Goal: Task Accomplishment & Management: Manage account settings

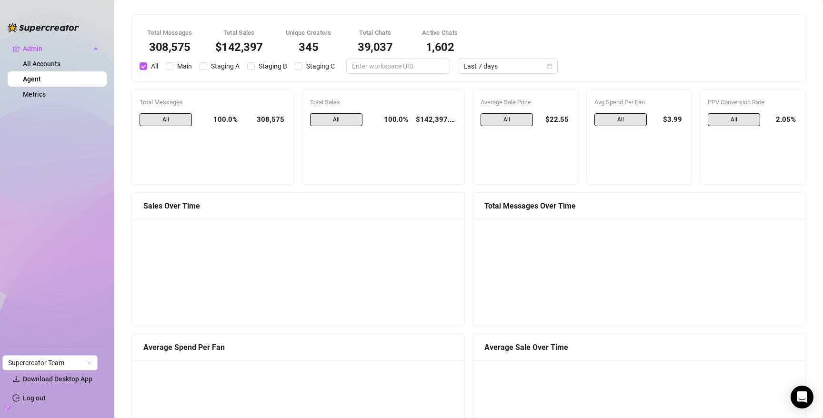
scroll to position [575, 0]
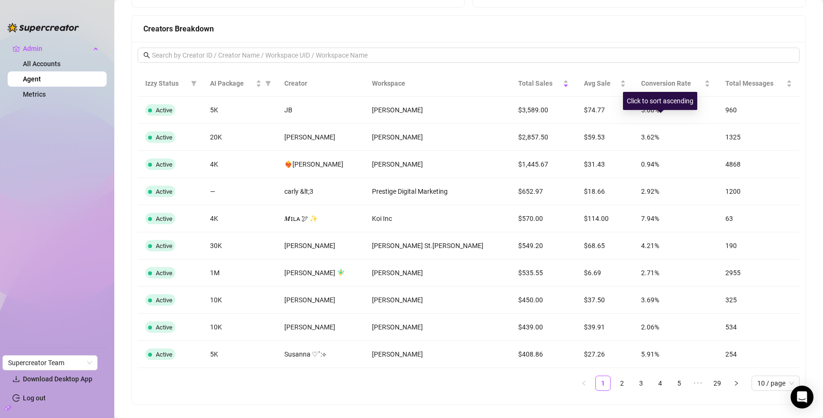
scroll to position [763, 0]
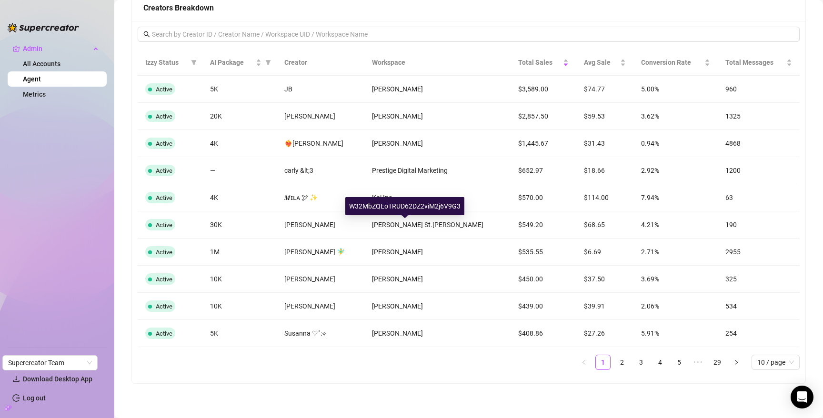
click at [407, 211] on div "W32MbZQEoTRUD62DZ2viM2j6V9G3" at bounding box center [404, 206] width 119 height 18
click at [407, 206] on div "W32MbZQEoTRUD62DZ2viM2j6V9G3" at bounding box center [404, 206] width 119 height 18
copy div "W32MbZQEoTRUD62DZ2viM2j6V9G3"
click at [615, 362] on link "2" at bounding box center [622, 362] width 14 height 14
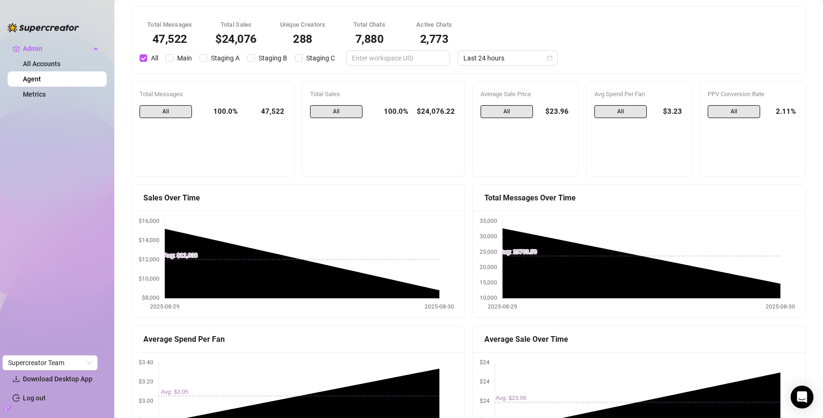
scroll to position [0, 0]
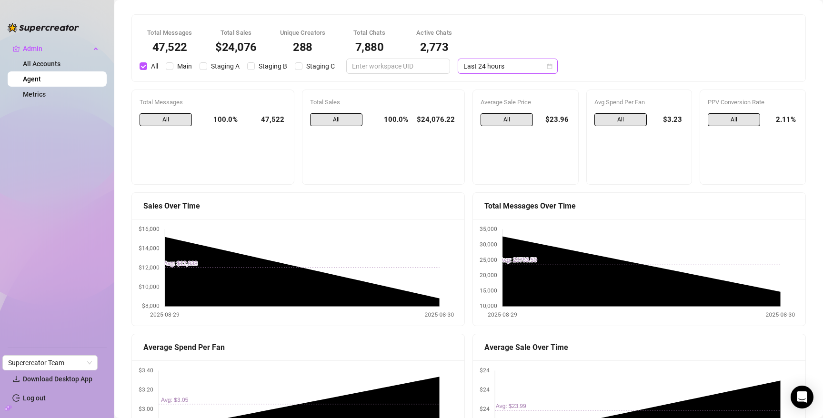
click at [506, 65] on span "Last 24 hours" at bounding box center [507, 66] width 89 height 14
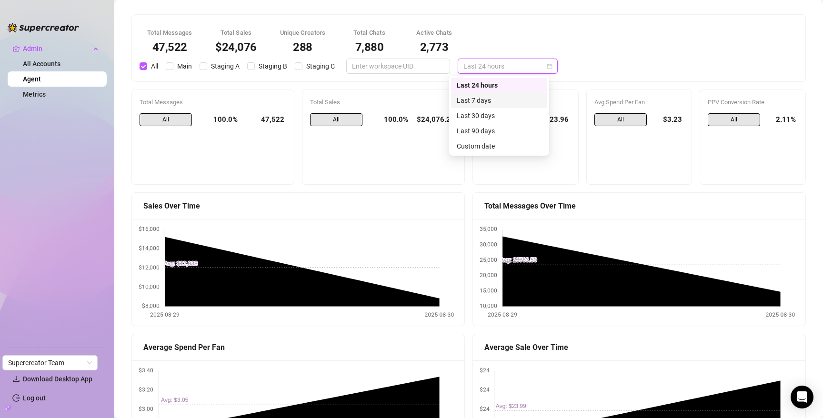
click at [512, 95] on div "Last 7 days" at bounding box center [498, 100] width 85 height 10
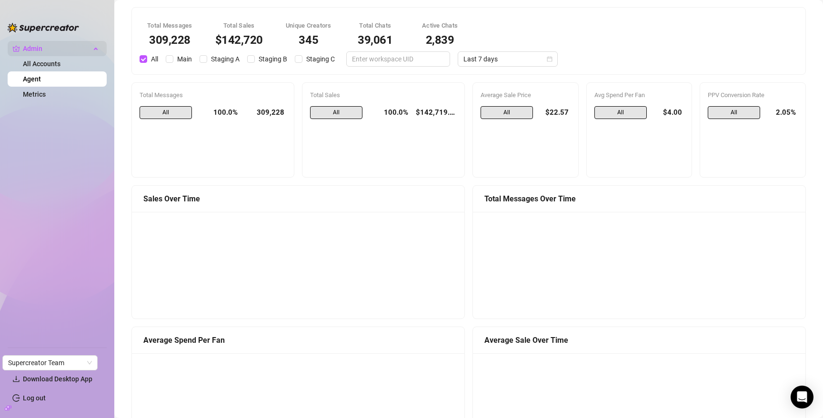
scroll to position [10, 0]
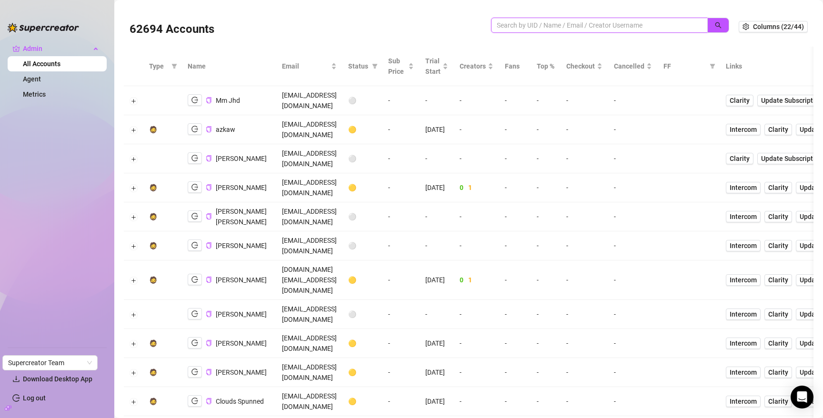
click at [661, 24] on input "search" at bounding box center [595, 25] width 198 height 10
paste input "NF0Q5Aq9rZbP0mHiUjhX7eDVUgh2"
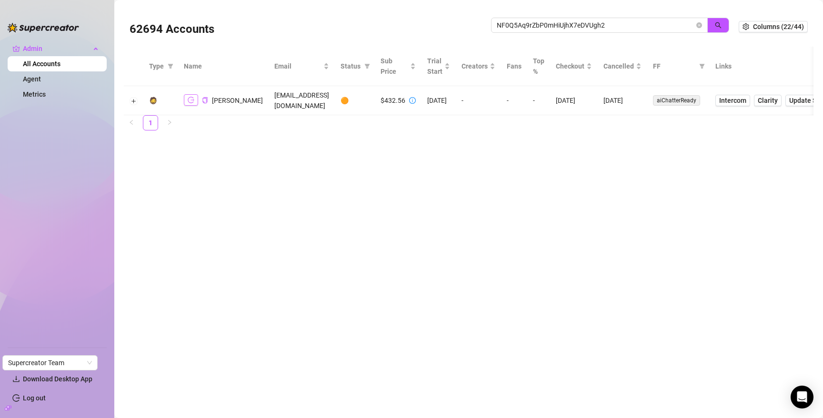
click at [189, 100] on icon "logout" at bounding box center [191, 100] width 7 height 7
click at [638, 22] on input "NF0Q5Aq9rZbP0mHiUjhX7eDVUgh2" at bounding box center [595, 25] width 198 height 10
click at [637, 22] on input "NF0Q5Aq9rZbP0mHiUjhX7eDVUgh2" at bounding box center [595, 25] width 198 height 10
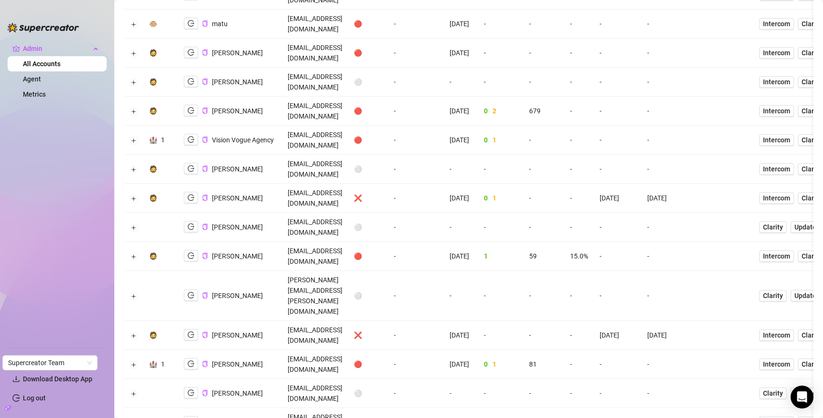
scroll to position [912, 0]
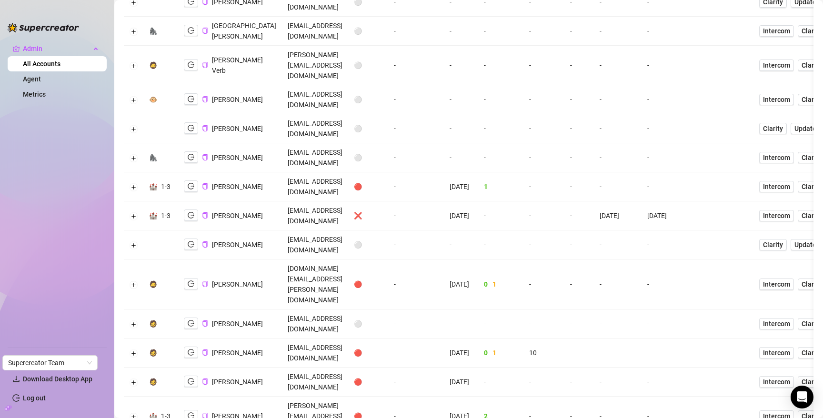
scroll to position [0, 0]
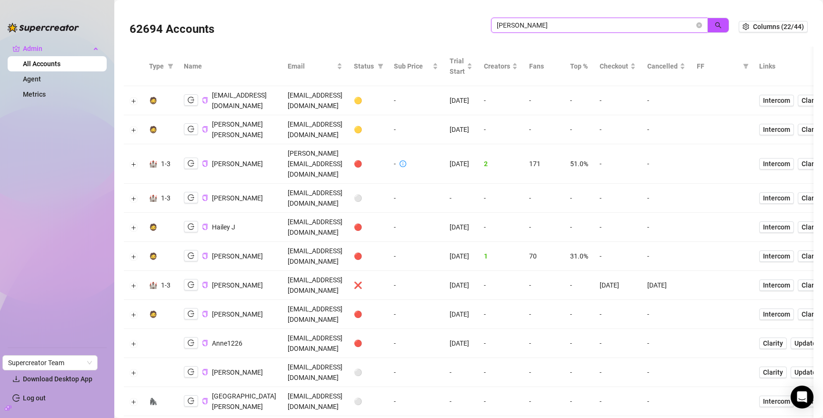
click at [599, 23] on input "jackson" at bounding box center [595, 25] width 198 height 10
paste input "iD5VUH6hz2hozgvKsCvrrn5loCU2"
click at [707, 22] on button "button" at bounding box center [718, 25] width 22 height 15
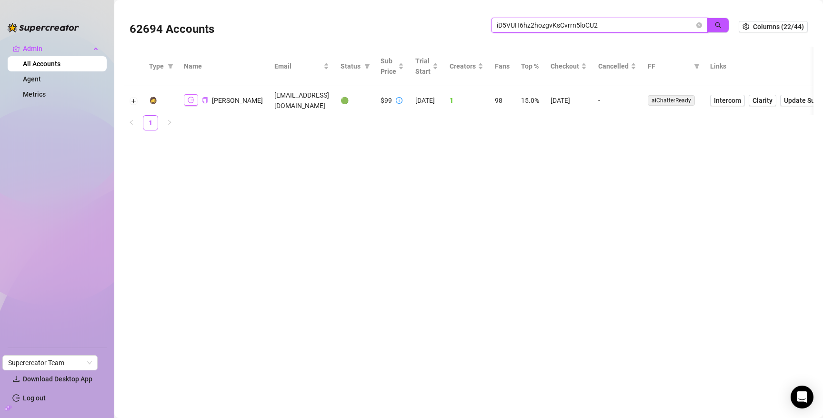
type input "iD5VUH6hz2hozgvKsCvrrn5loCU2"
click at [189, 102] on icon "logout" at bounding box center [191, 100] width 7 height 6
click at [698, 23] on icon "close-circle" at bounding box center [699, 25] width 6 height 6
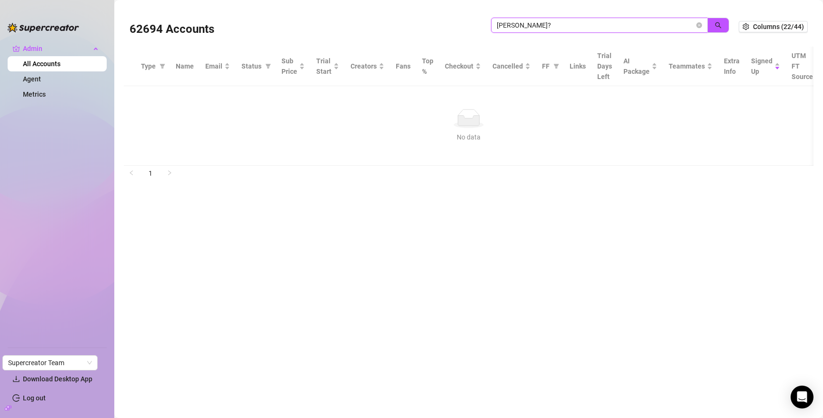
click at [592, 28] on input "ryan b?" at bounding box center [595, 25] width 198 height 10
type input "ryan b"
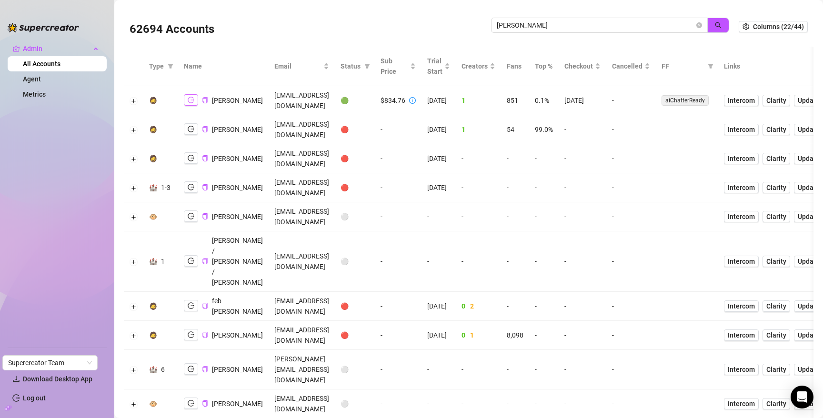
click at [195, 101] on button "button" at bounding box center [191, 99] width 14 height 11
click at [188, 100] on icon "logout" at bounding box center [191, 100] width 7 height 7
click at [696, 25] on icon "close-circle" at bounding box center [699, 25] width 6 height 6
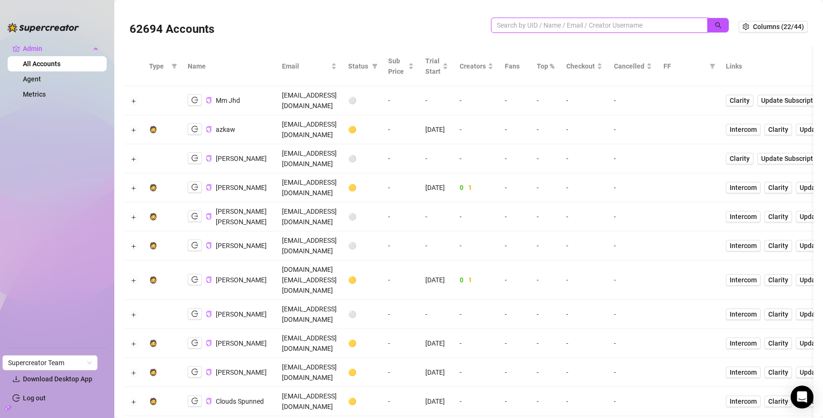
paste input "gingerhotcakes"
click at [714, 20] on button "button" at bounding box center [718, 25] width 22 height 15
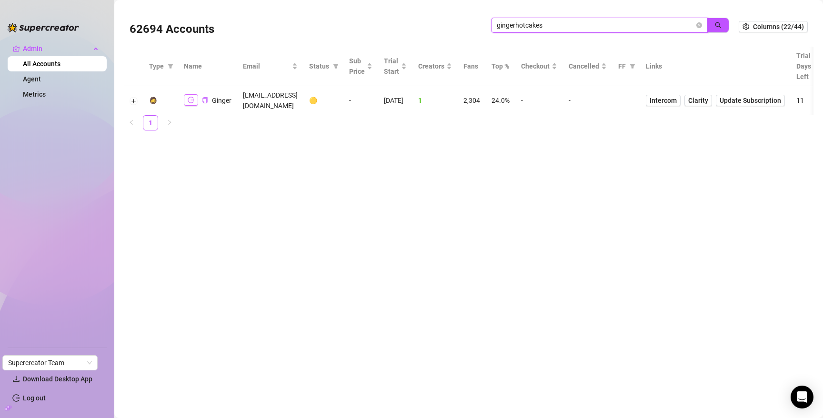
type input "gingerhotcakes"
click at [194, 98] on icon "logout" at bounding box center [191, 100] width 7 height 7
click at [132, 99] on button "Expand row" at bounding box center [134, 101] width 8 height 8
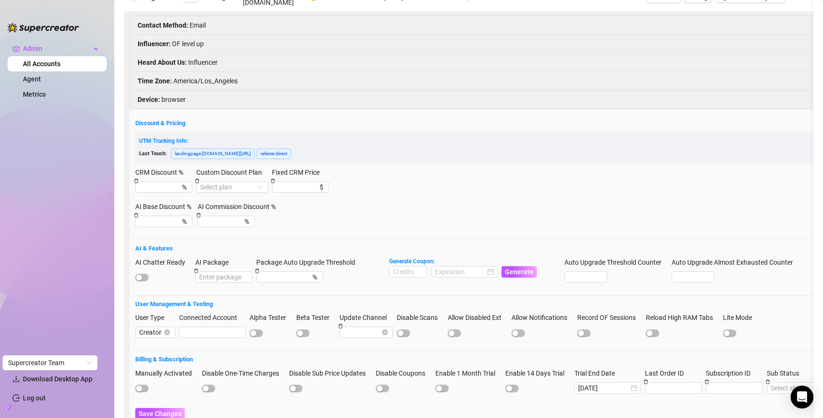
scroll to position [156, 0]
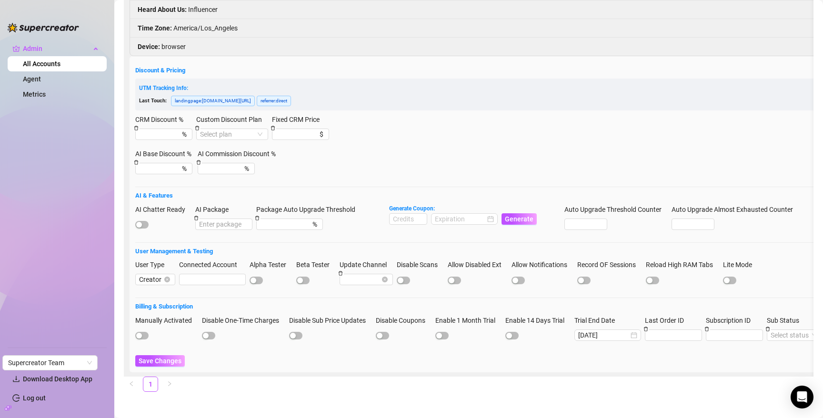
drag, startPoint x: 143, startPoint y: 213, endPoint x: 186, endPoint y: 217, distance: 43.0
click at [143, 221] on span "button" at bounding box center [141, 225] width 13 height 8
click at [411, 214] on input at bounding box center [407, 219] width 37 height 10
type input "1000"
click at [463, 214] on input at bounding box center [460, 219] width 50 height 10
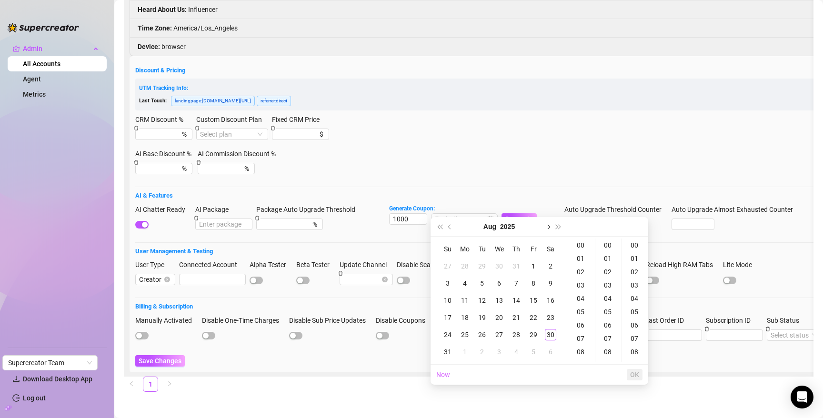
click at [550, 226] on button "Next month (PageDown)" at bounding box center [547, 226] width 10 height 19
drag, startPoint x: 478, startPoint y: 336, endPoint x: 575, endPoint y: 344, distance: 97.4
click at [479, 336] on div "30" at bounding box center [481, 334] width 11 height 11
type input "2025-09-30 00:00:00"
drag, startPoint x: 634, startPoint y: 372, endPoint x: 619, endPoint y: 350, distance: 27.1
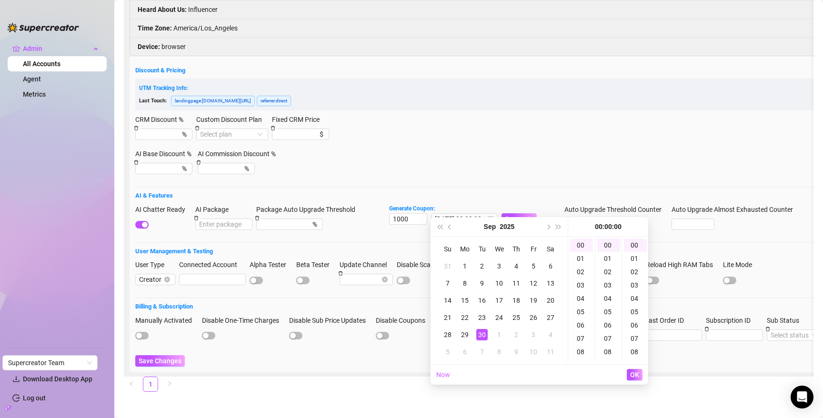
click at [634, 371] on span "OK" at bounding box center [634, 375] width 9 height 8
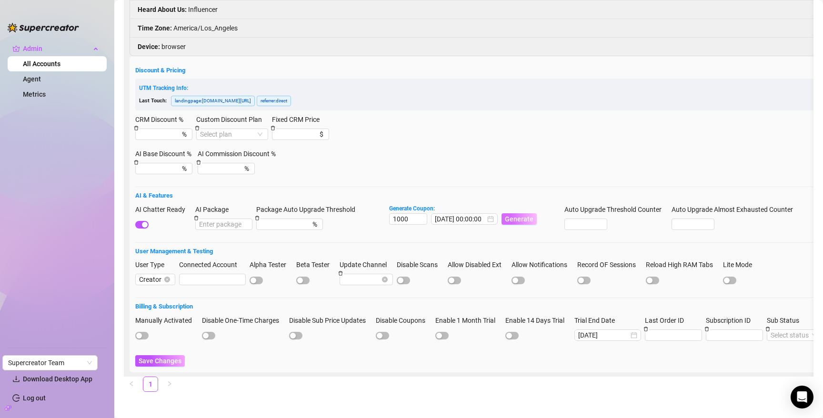
click at [522, 215] on span "Generate" at bounding box center [519, 219] width 29 height 8
click at [562, 17] on code "F6A99C9F00RS0JOR0F10" at bounding box center [559, 17] width 79 height 10
copy code "F6A99C9F00RS0JOR0F10"
click at [158, 357] on span "Save Changes" at bounding box center [160, 361] width 43 height 8
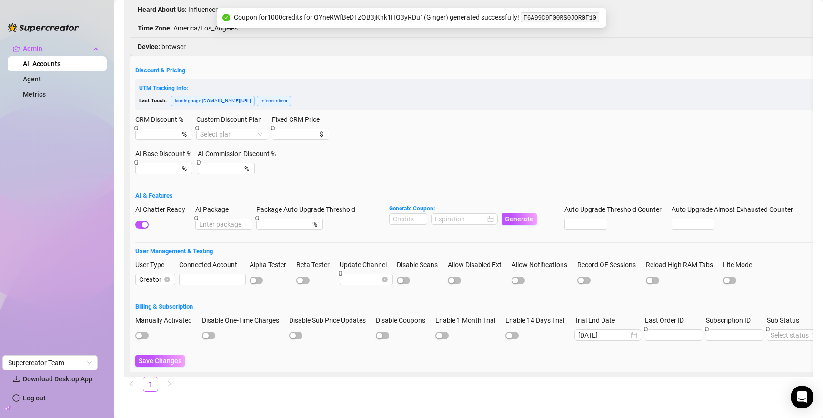
click at [545, 66] on h5 "Discount & Pricing" at bounding box center [632, 71] width 995 height 10
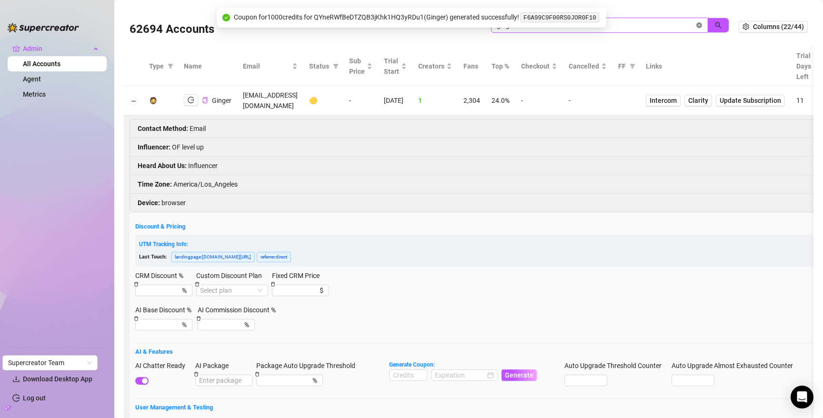
drag, startPoint x: 691, startPoint y: 24, endPoint x: 677, endPoint y: 25, distance: 13.8
click at [696, 24] on icon "close-circle" at bounding box center [699, 25] width 6 height 6
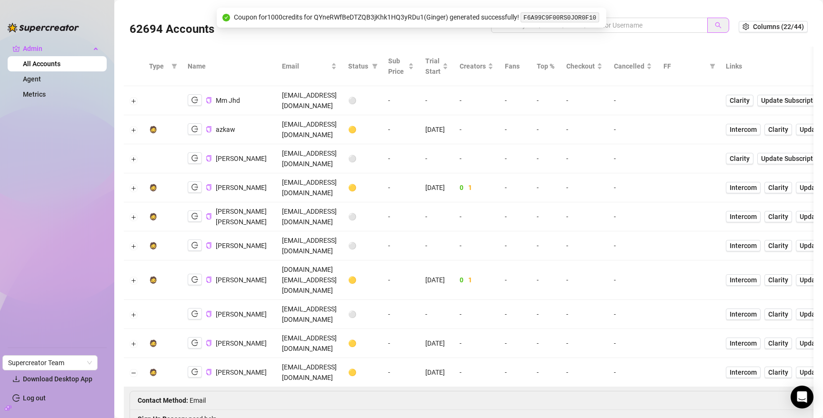
click at [707, 26] on button "button" at bounding box center [718, 25] width 22 height 15
click at [133, 369] on button "Collapse row" at bounding box center [134, 373] width 8 height 8
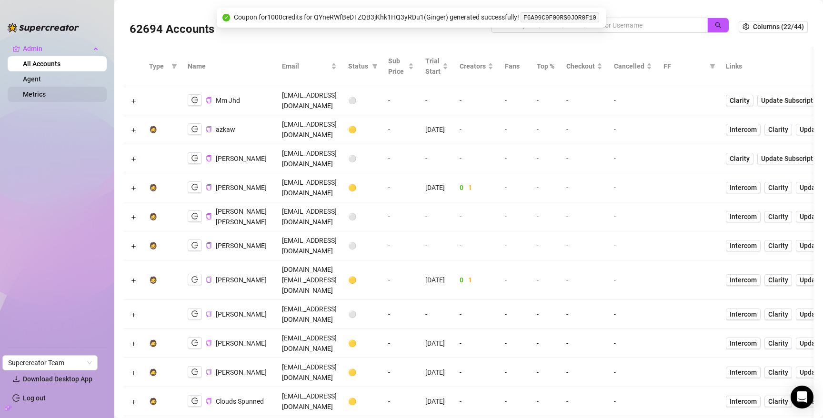
click at [34, 90] on link "Metrics" at bounding box center [34, 94] width 23 height 8
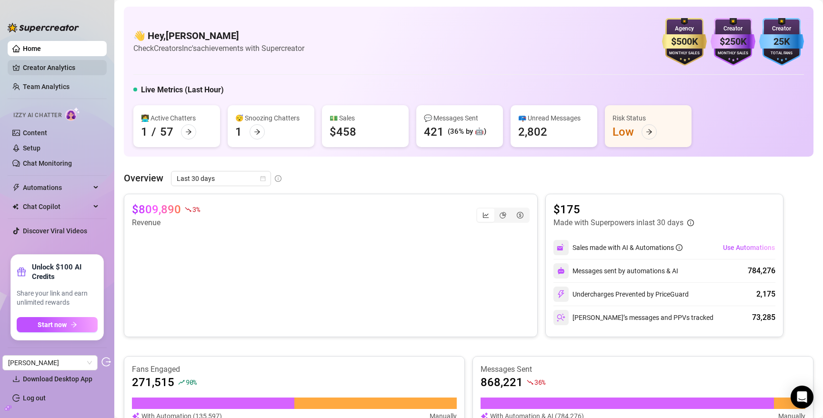
click at [57, 71] on link "Creator Analytics" at bounding box center [61, 67] width 76 height 15
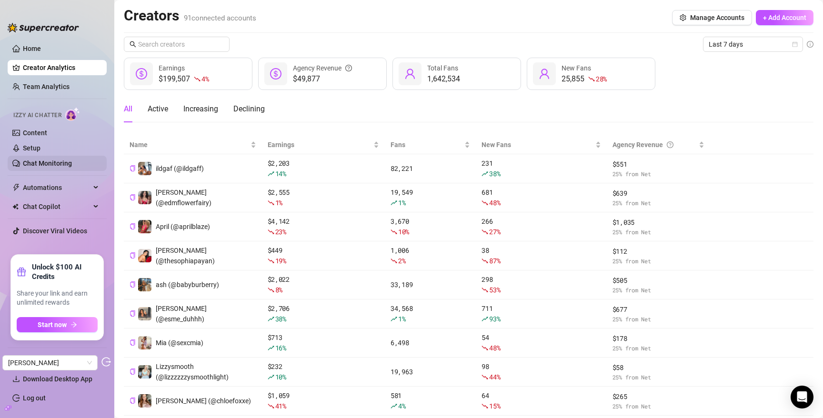
click at [50, 164] on link "Chat Monitoring" at bounding box center [47, 163] width 49 height 8
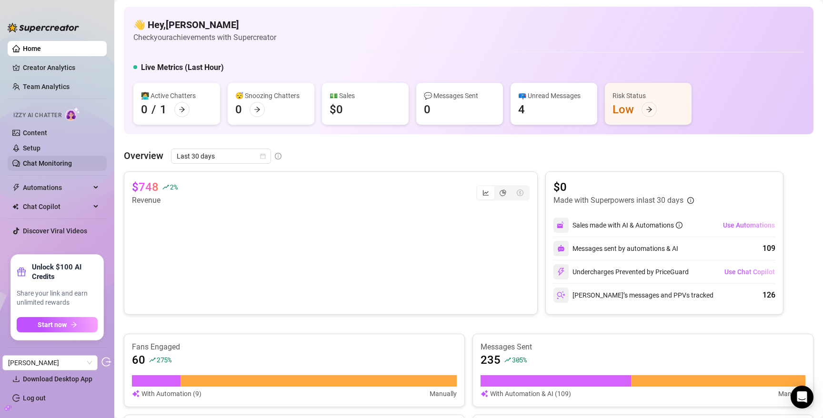
click at [53, 160] on link "Chat Monitoring" at bounding box center [47, 163] width 49 height 8
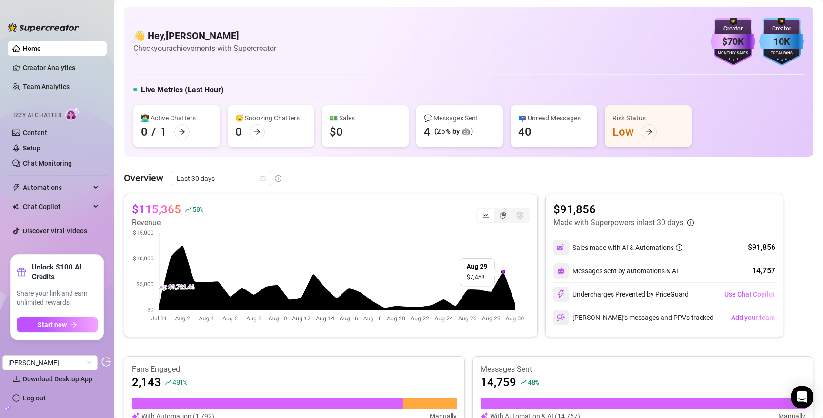
click at [7, 409] on icon "build" at bounding box center [8, 408] width 7 height 4
click at [32, 357] on link "Settings" at bounding box center [35, 360] width 25 height 8
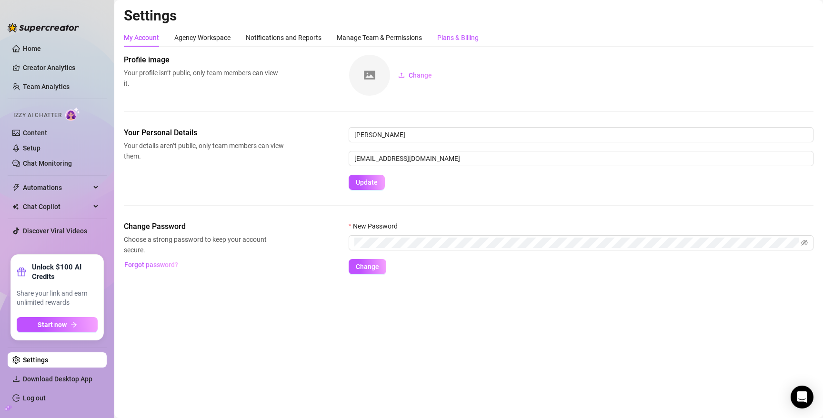
click at [470, 32] on div "Plans & Billing" at bounding box center [457, 37] width 41 height 10
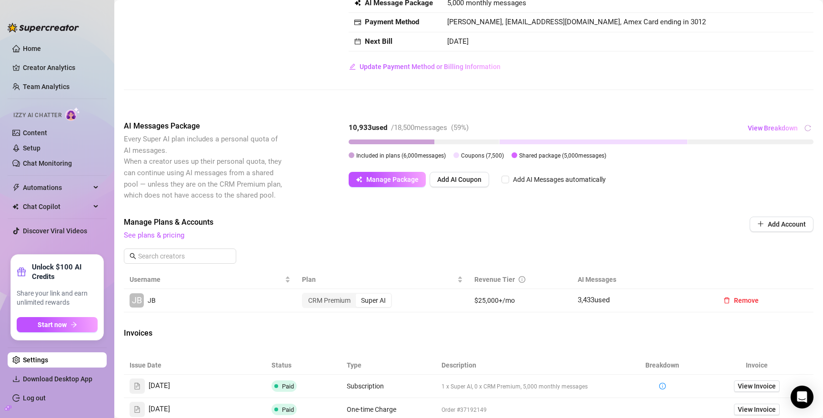
scroll to position [85, 0]
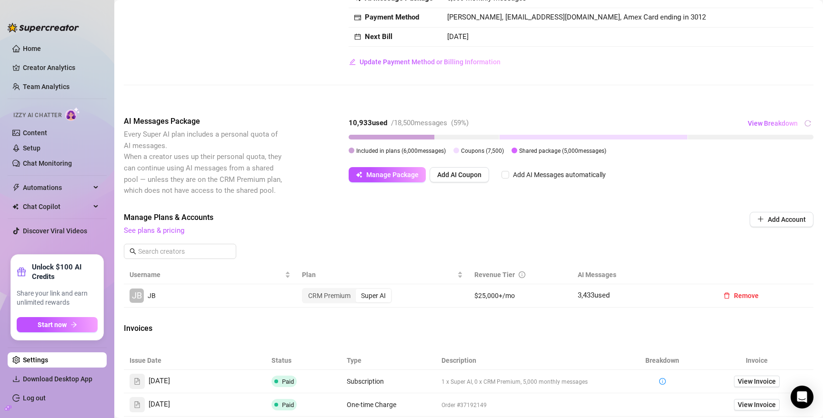
click at [571, 133] on div "10,933 used / 18,500 messages ( 59 %) View Breakdown Included in plans ( 6,000 …" at bounding box center [580, 136] width 465 height 40
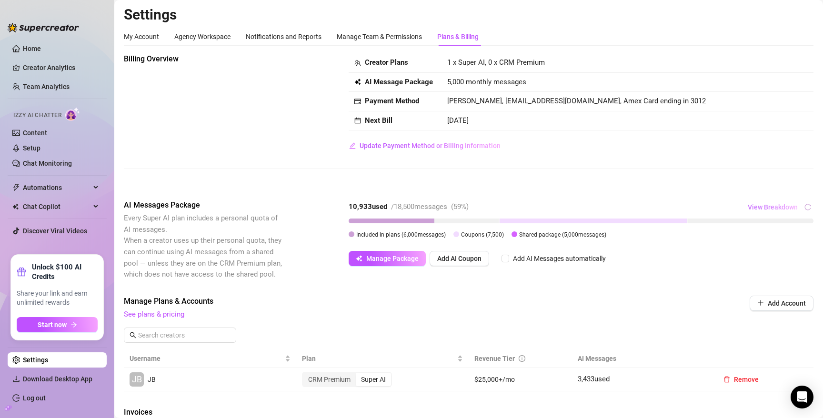
scroll to position [2, 0]
click at [766, 204] on span "View Breakdown" at bounding box center [772, 206] width 50 height 8
click at [495, 300] on span "Manage Plans & Accounts" at bounding box center [404, 300] width 561 height 11
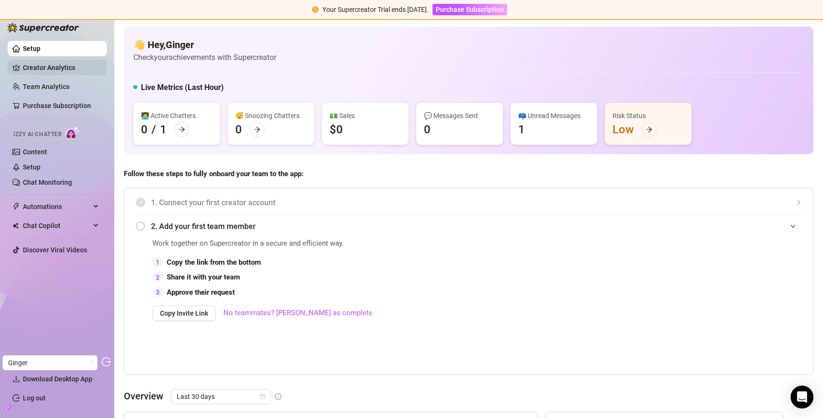
click at [54, 65] on link "Creator Analytics" at bounding box center [61, 67] width 76 height 15
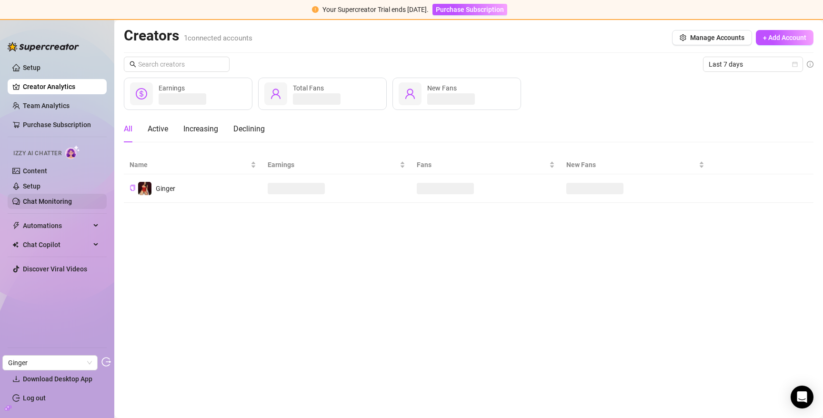
click at [67, 200] on link "Chat Monitoring" at bounding box center [47, 202] width 49 height 8
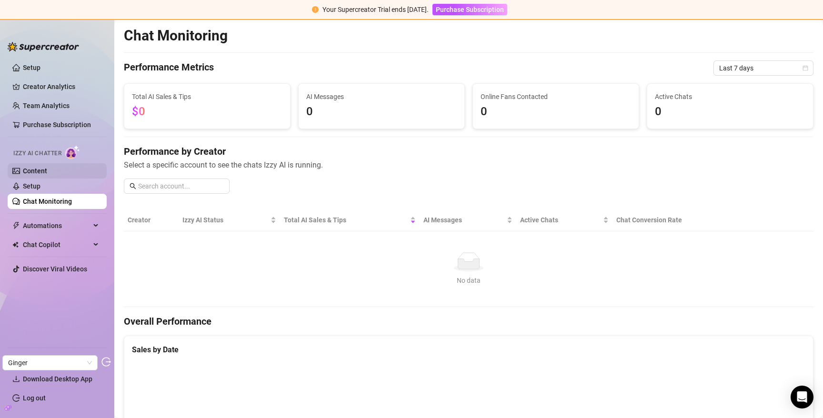
click at [47, 170] on link "Content" at bounding box center [35, 171] width 24 height 8
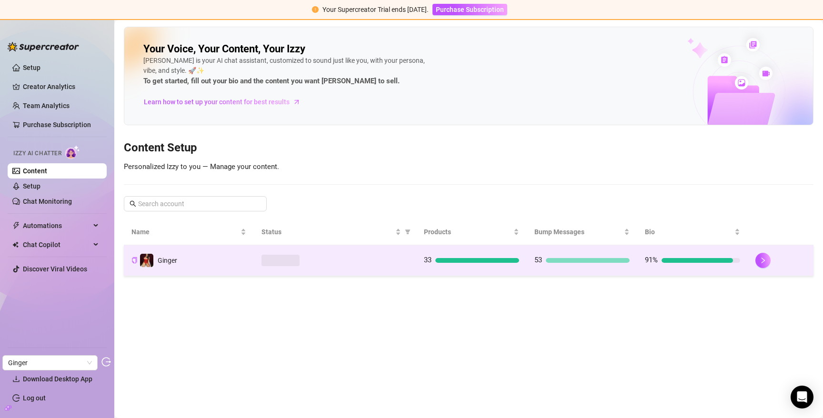
click at [346, 260] on div at bounding box center [334, 260] width 147 height 11
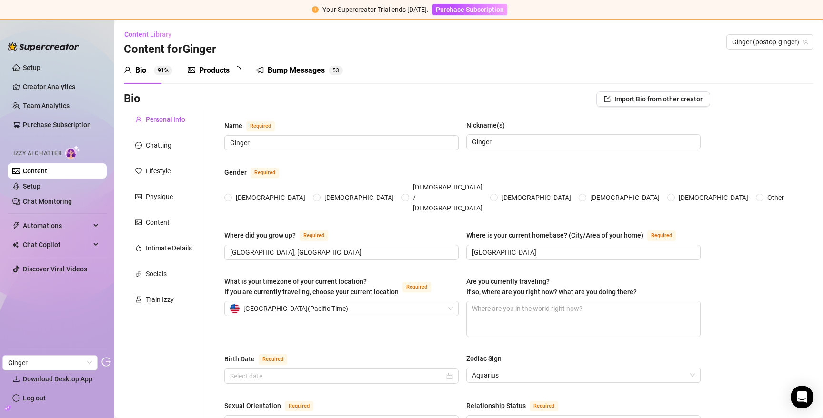
radio input "true"
type input "January 11th, 1991"
click at [165, 144] on div "Chatting" at bounding box center [159, 145] width 26 height 10
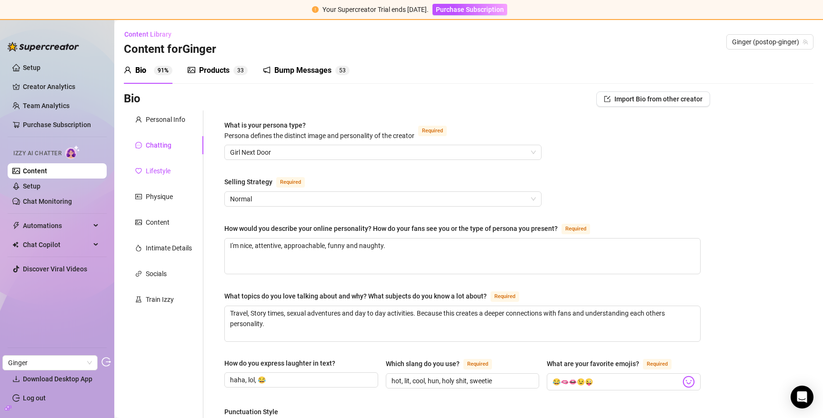
click at [160, 169] on div "Lifestyle" at bounding box center [158, 171] width 25 height 10
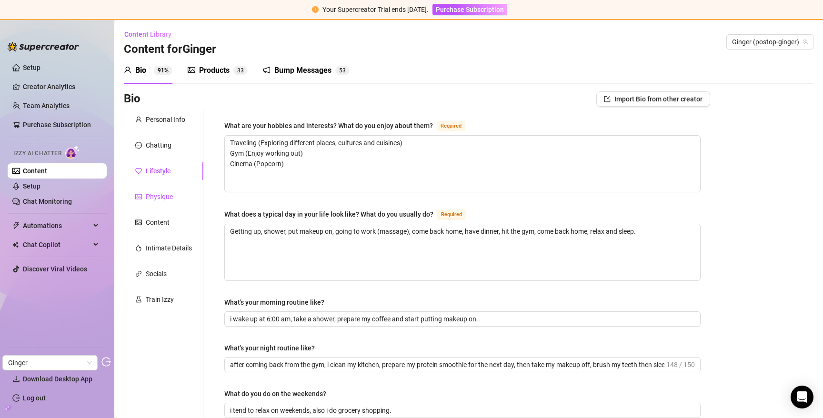
click at [161, 193] on div "Physique" at bounding box center [159, 196] width 27 height 10
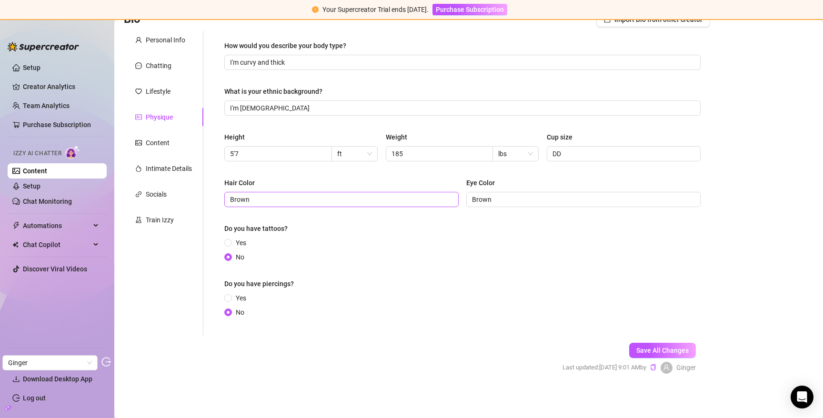
scroll to position [80, 0]
click at [156, 143] on div "Content" at bounding box center [158, 142] width 24 height 10
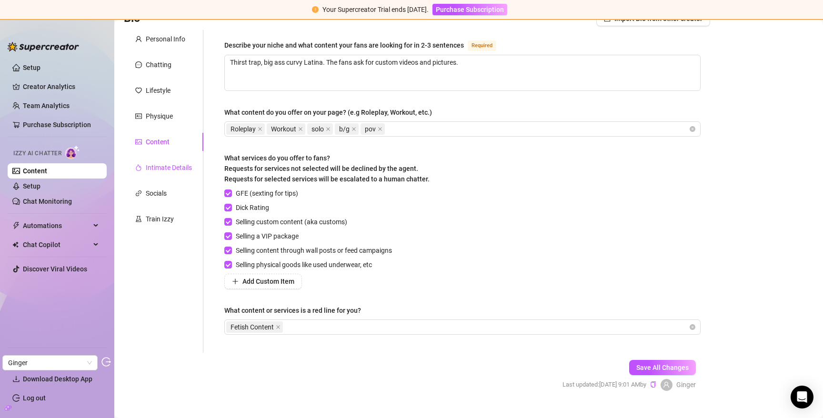
click at [159, 165] on div "Intimate Details" at bounding box center [169, 167] width 46 height 10
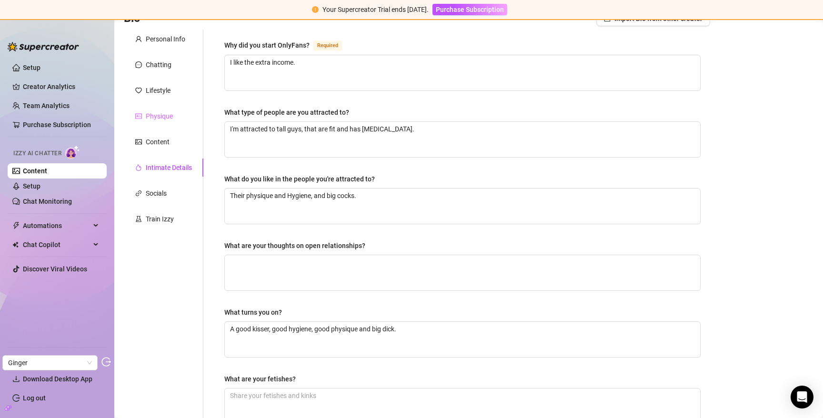
click at [163, 188] on div "Socials" at bounding box center [163, 193] width 79 height 18
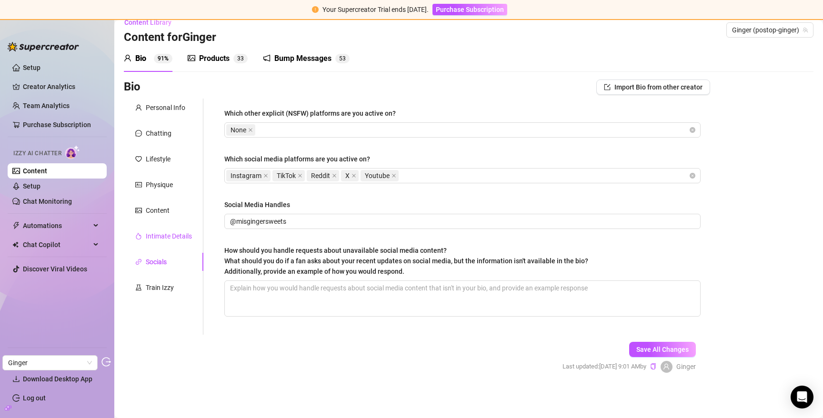
click at [163, 232] on div "Intimate Details" at bounding box center [169, 236] width 46 height 10
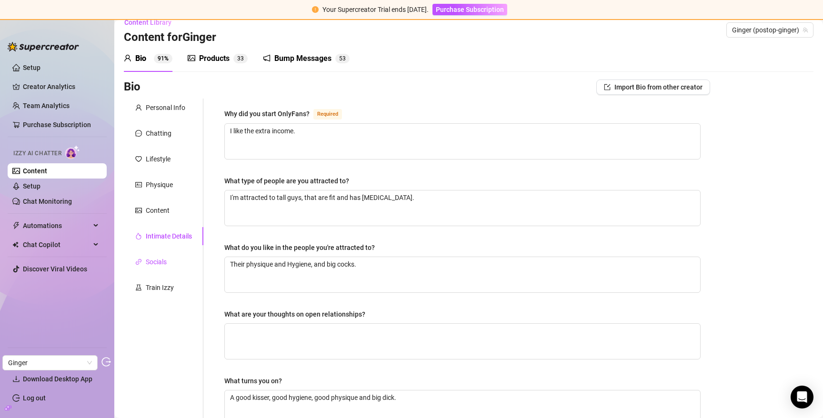
click at [154, 263] on div "Socials" at bounding box center [156, 262] width 21 height 10
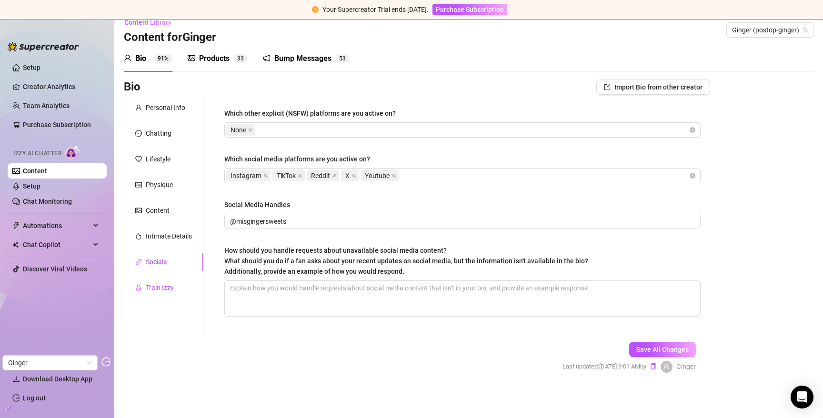
click at [159, 284] on div "Train Izzy" at bounding box center [160, 287] width 28 height 10
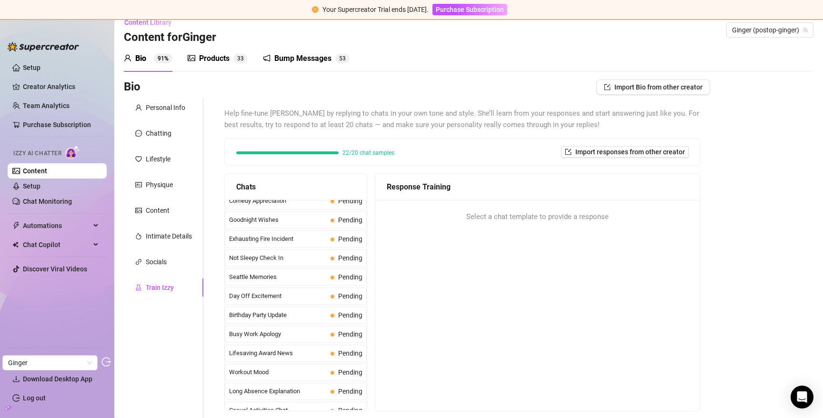
scroll to position [854, 0]
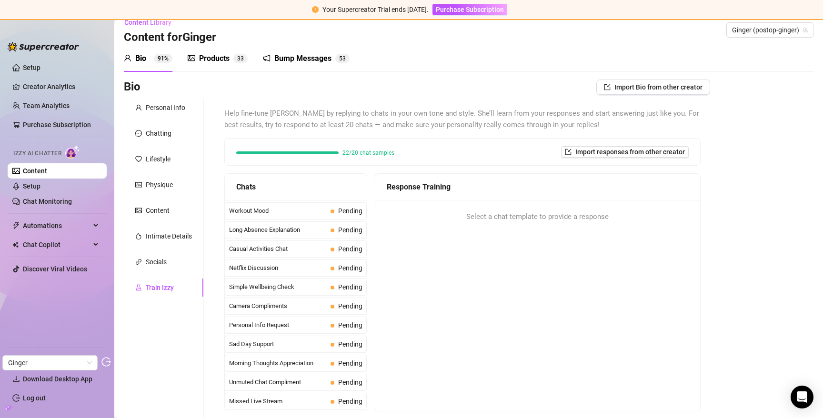
click at [220, 62] on div "Products" at bounding box center [214, 58] width 30 height 11
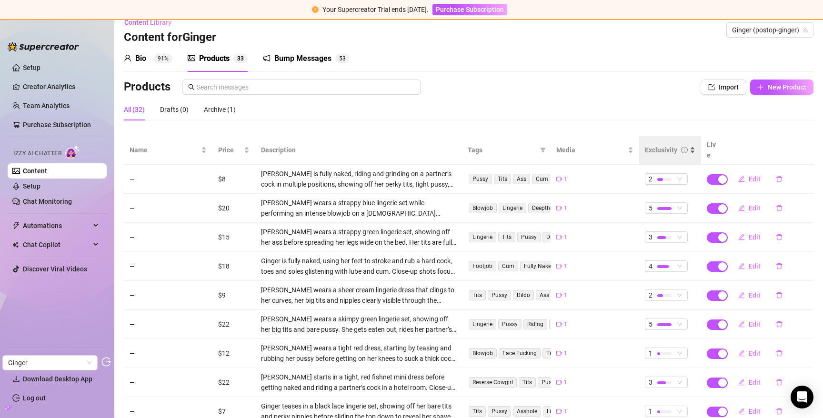
click at [653, 145] on div "Exclusivity" at bounding box center [660, 150] width 32 height 10
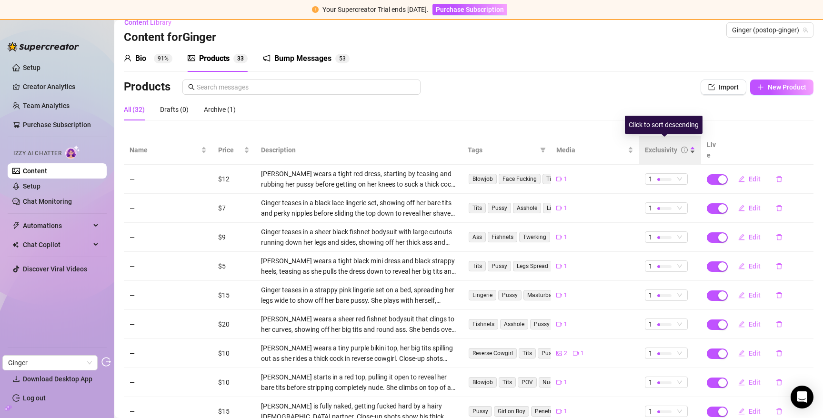
click at [652, 145] on div "Exclusivity" at bounding box center [660, 150] width 32 height 10
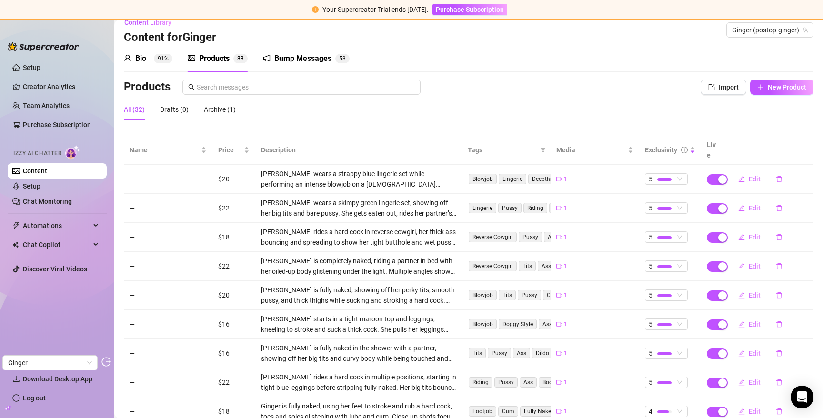
click at [274, 56] on div "Bump Messages" at bounding box center [302, 58] width 57 height 11
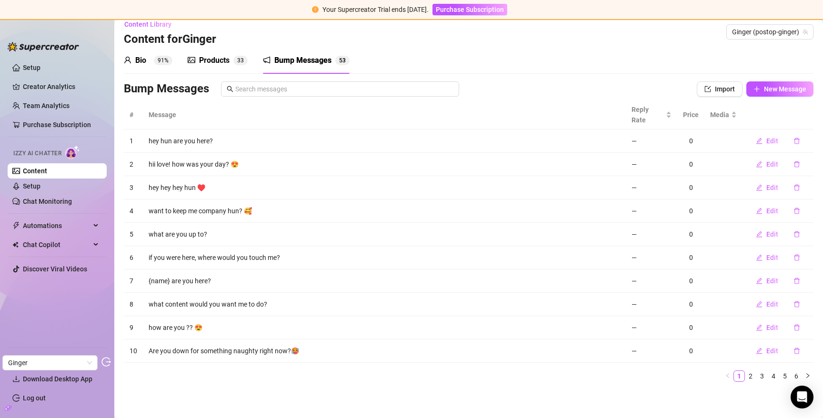
scroll to position [0, 0]
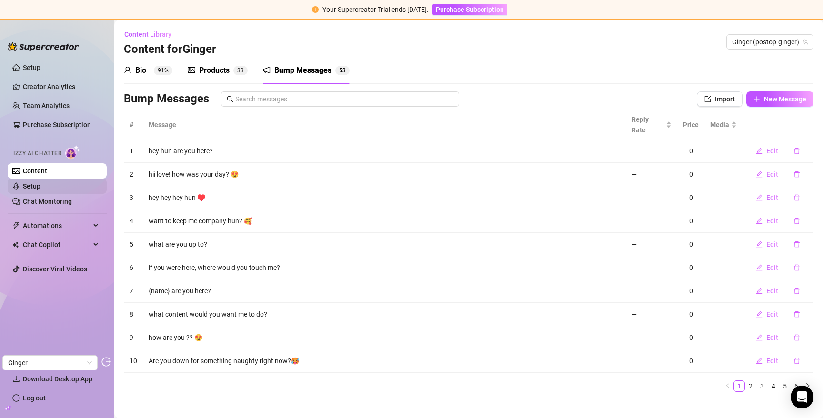
click at [40, 184] on link "Setup" at bounding box center [32, 186] width 18 height 8
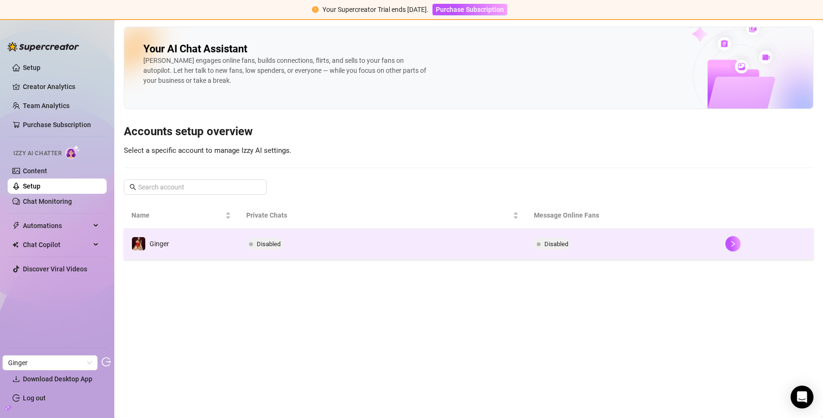
click at [201, 244] on td "Ginger" at bounding box center [181, 243] width 115 height 31
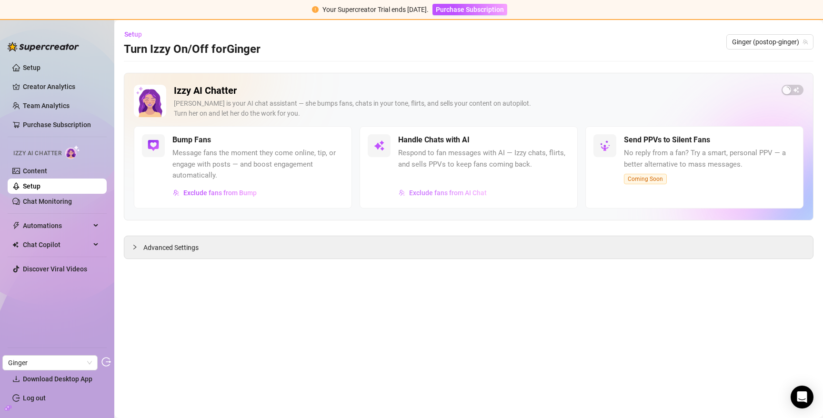
click at [463, 191] on span "Exclude fans from AI Chat" at bounding box center [448, 193] width 78 height 8
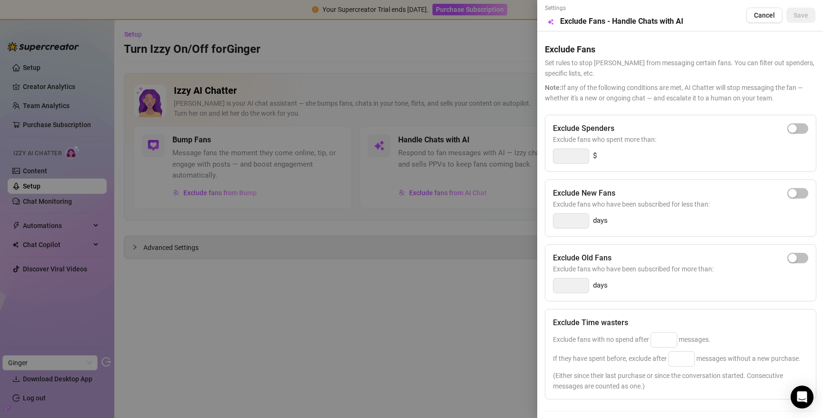
click at [399, 90] on div at bounding box center [411, 209] width 823 height 418
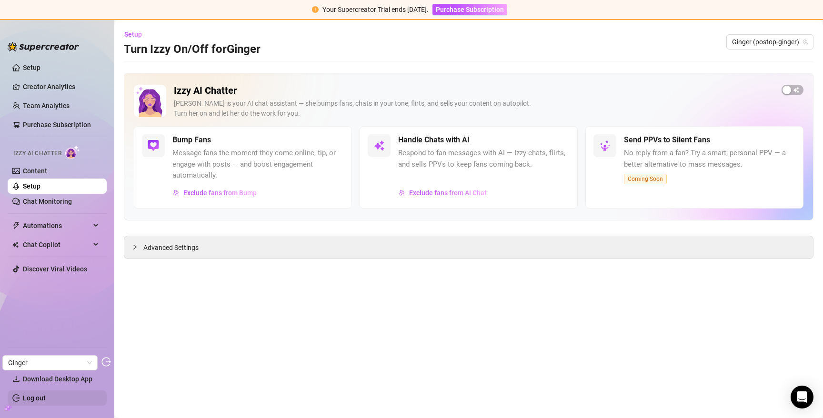
drag, startPoint x: 9, startPoint y: 405, endPoint x: 14, endPoint y: 392, distance: 13.9
click at [9, 405] on icon "build" at bounding box center [8, 408] width 7 height 7
click at [28, 361] on link "Settings" at bounding box center [35, 360] width 25 height 8
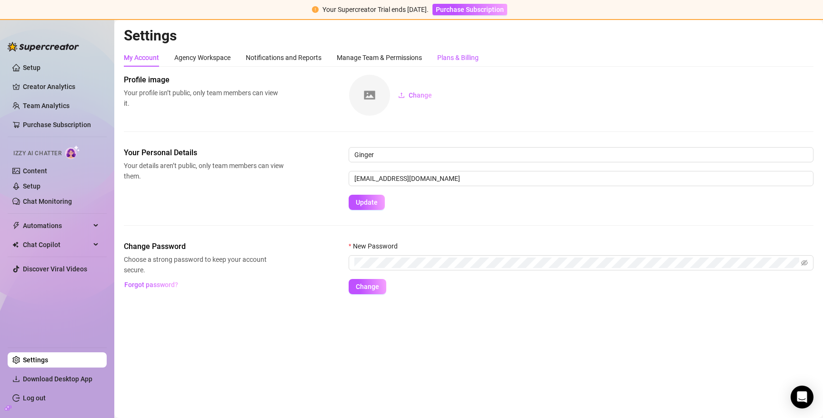
click at [468, 54] on div "Plans & Billing" at bounding box center [457, 57] width 41 height 10
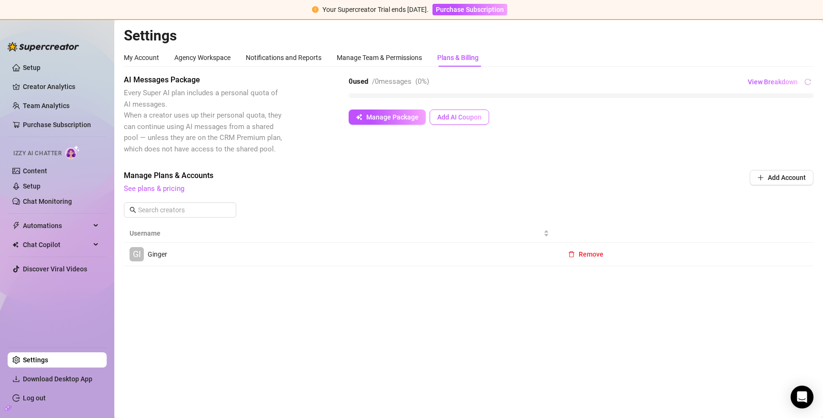
click at [446, 117] on span "Add AI Coupon" at bounding box center [459, 117] width 44 height 8
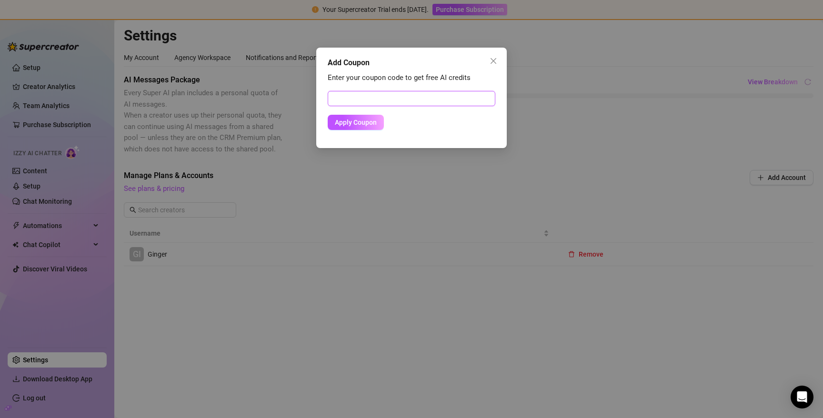
click at [409, 94] on input "text" at bounding box center [411, 98] width 168 height 15
paste input "F6A99C9F00RS0JOR0F10"
type input "F6A99C9F00RS0JOR0F10"
click at [359, 122] on span "Apply Coupon" at bounding box center [356, 123] width 42 height 8
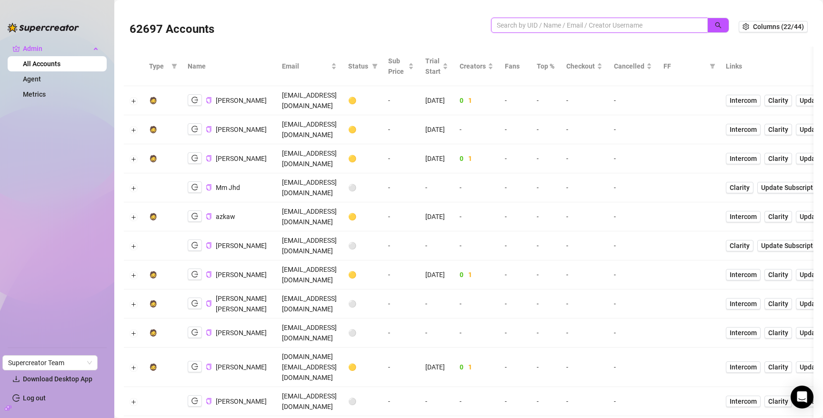
click at [596, 29] on input "search" at bounding box center [595, 25] width 198 height 10
type input "fern"
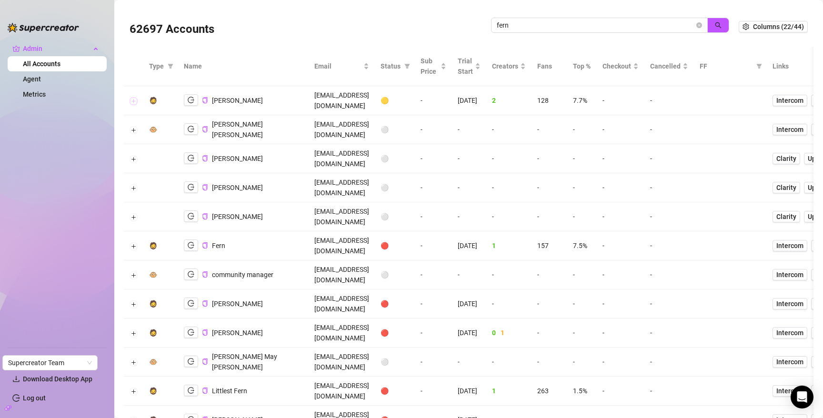
click at [134, 97] on button "Expand row" at bounding box center [134, 101] width 8 height 8
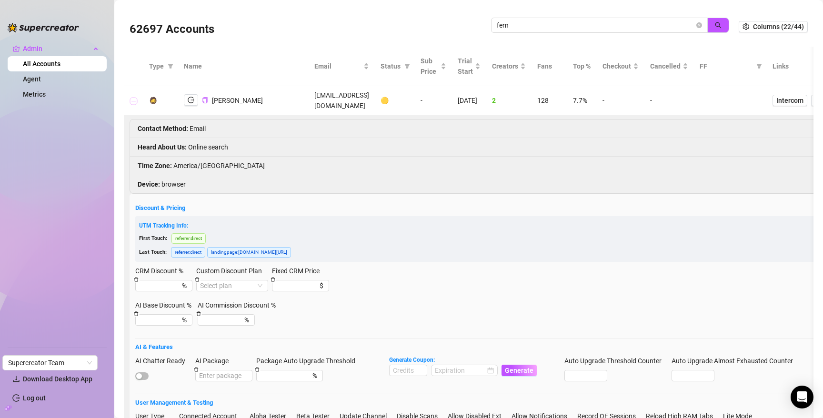
click at [134, 97] on button "Collapse row" at bounding box center [134, 101] width 8 height 8
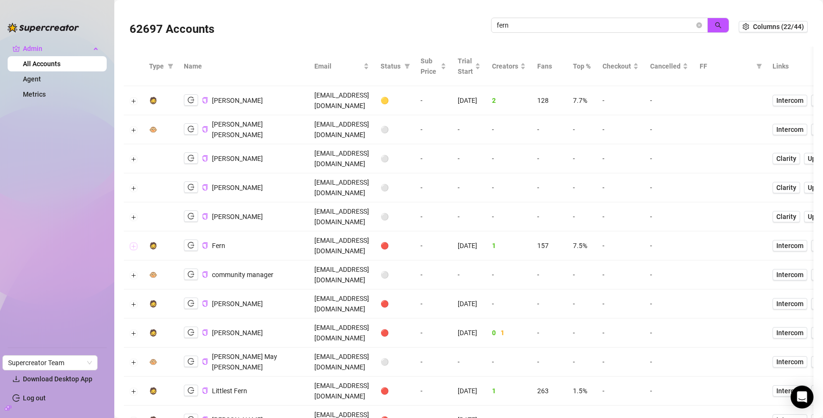
click at [130, 242] on button "Expand row" at bounding box center [134, 246] width 8 height 8
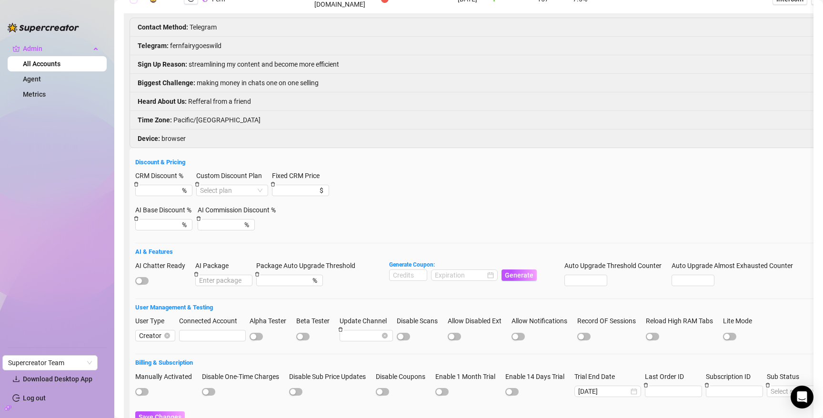
scroll to position [248, 0]
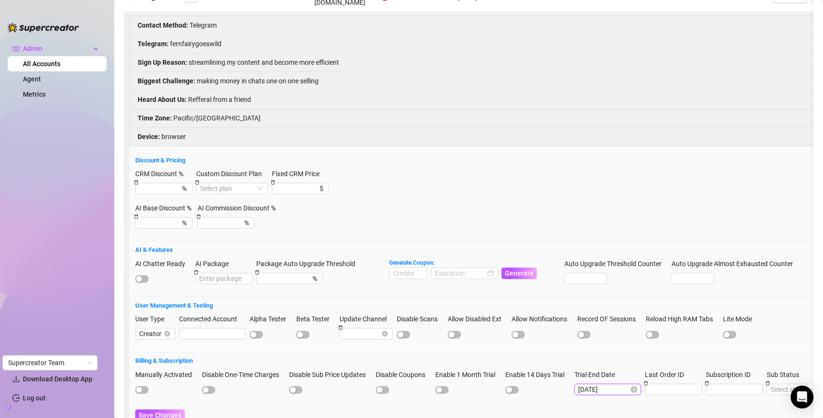
click at [622, 384] on input "2025-07-28" at bounding box center [603, 389] width 50 height 10
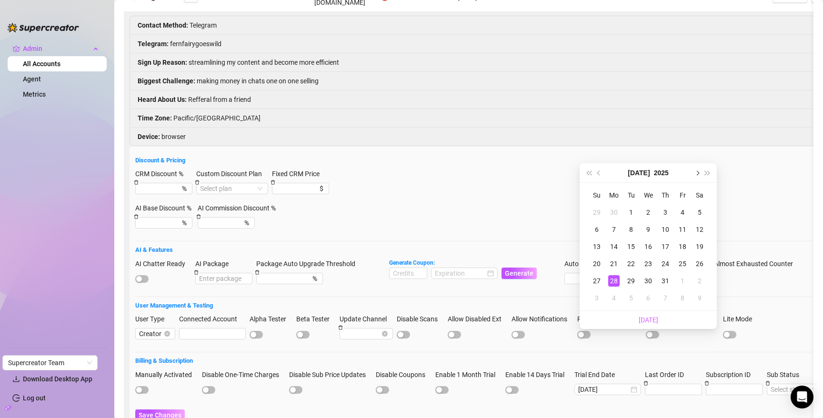
click at [697, 173] on span "Next month (PageDown)" at bounding box center [696, 172] width 5 height 5
click at [696, 173] on span "Next month (PageDown)" at bounding box center [696, 172] width 5 height 5
type input "2025-09-13"
click at [700, 231] on div "13" at bounding box center [699, 229] width 11 height 11
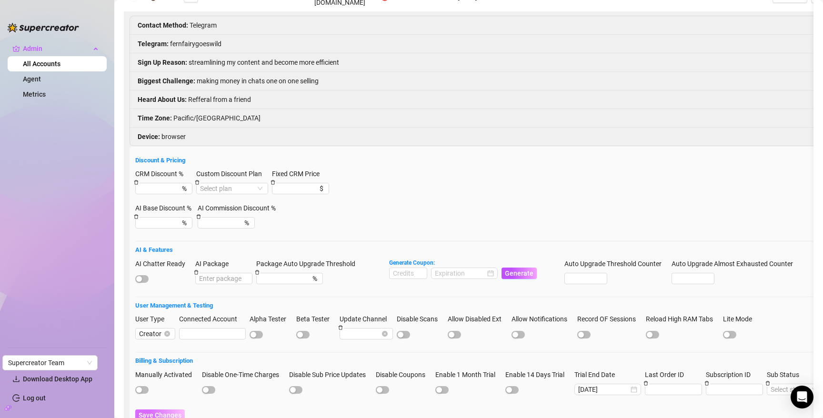
click at [161, 411] on span "Save Changes" at bounding box center [160, 415] width 43 height 8
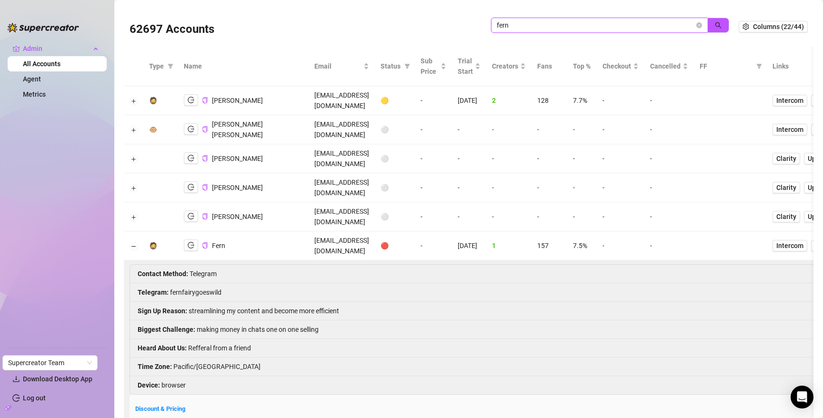
click at [637, 25] on input "fern" at bounding box center [595, 25] width 198 height 10
paste input "LeahsplayhausXXX"
click at [711, 30] on button "button" at bounding box center [718, 25] width 22 height 15
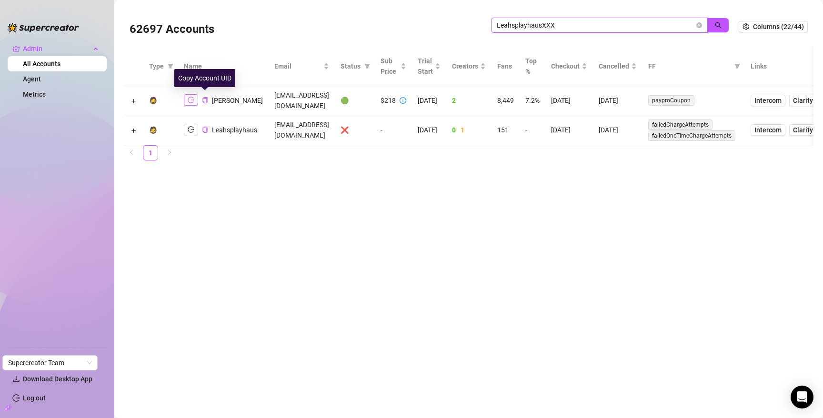
type input "LeahsplayhausXXX"
click at [191, 97] on icon "logout" at bounding box center [191, 100] width 7 height 7
click at [699, 25] on icon "close-circle" at bounding box center [699, 25] width 6 height 6
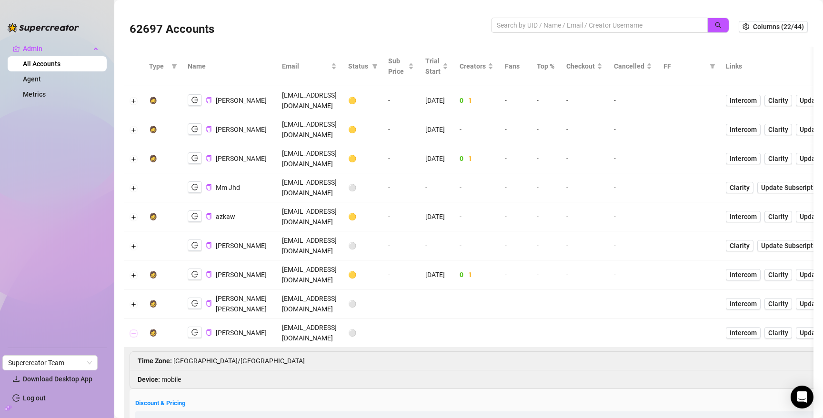
click at [134, 329] on button "Collapse row" at bounding box center [134, 333] width 8 height 8
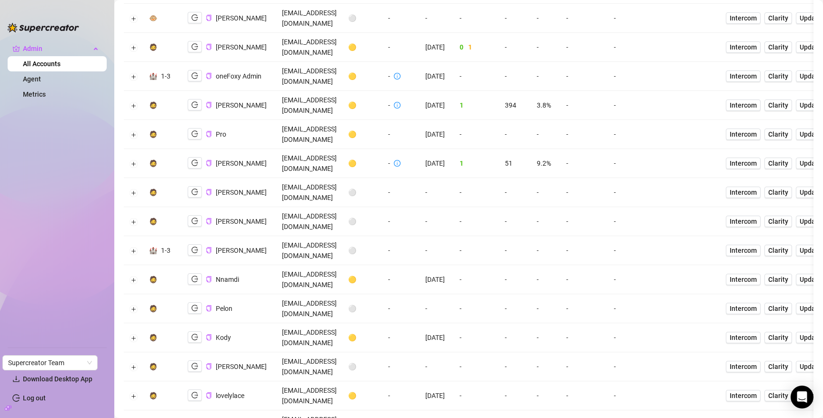
scroll to position [1402, 0]
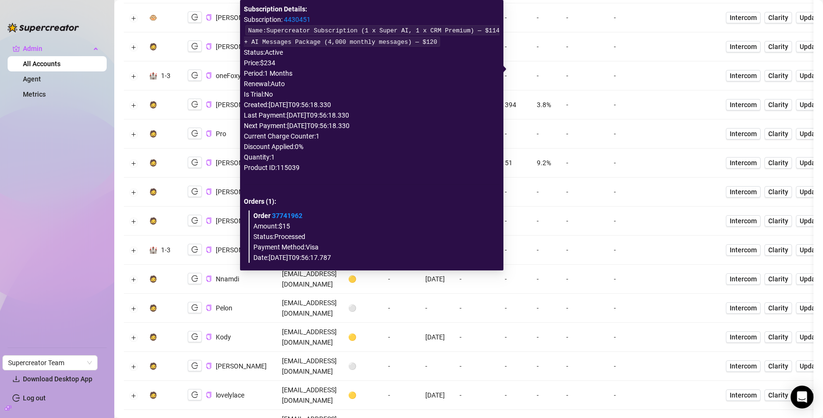
click at [292, 19] on link "4430451" at bounding box center [297, 20] width 27 height 8
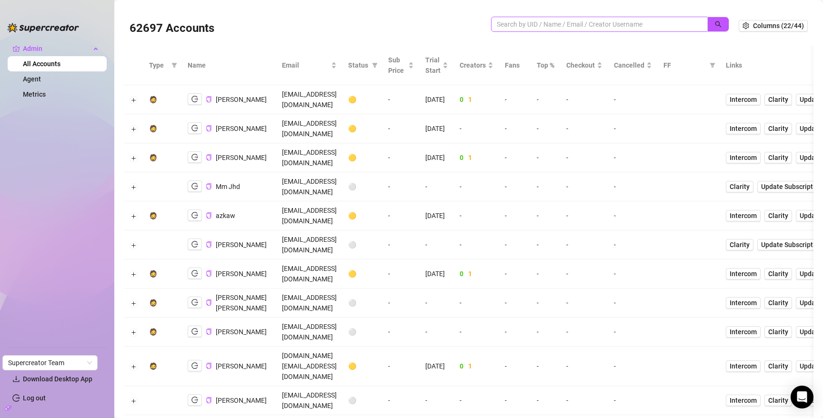
scroll to position [0, 0]
click at [647, 22] on input "search" at bounding box center [595, 25] width 198 height 10
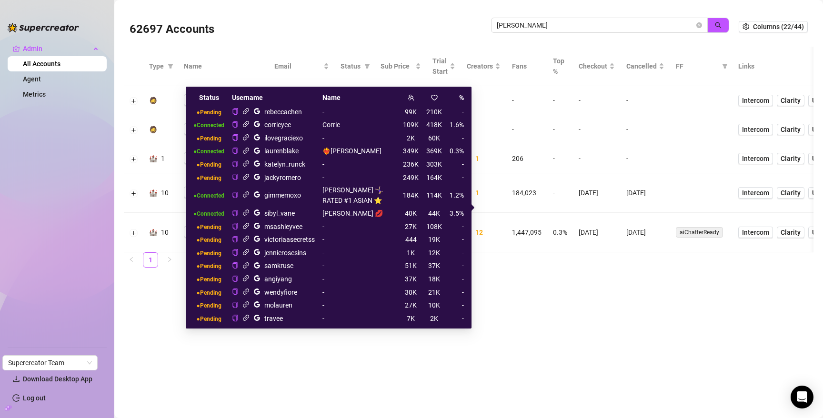
click at [249, 124] on icon "link" at bounding box center [246, 124] width 6 height 6
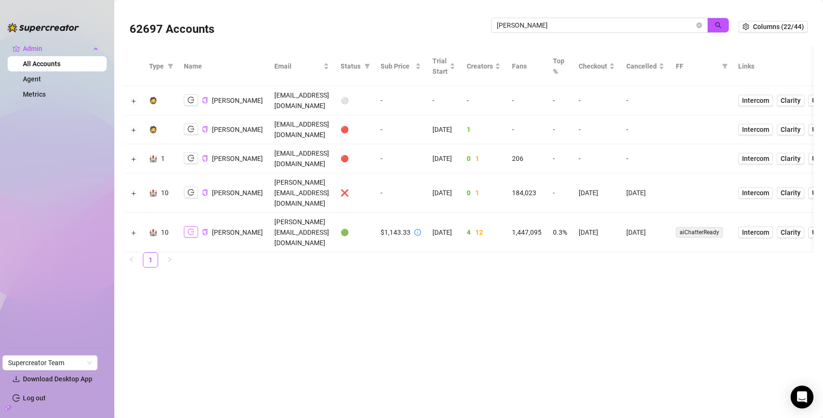
click at [193, 228] on icon "logout" at bounding box center [191, 231] width 7 height 7
click at [621, 27] on input "david v" at bounding box center [595, 25] width 198 height 10
click at [626, 26] on input "david v" at bounding box center [595, 25] width 198 height 10
click at [625, 26] on input "david v" at bounding box center [595, 25] width 198 height 10
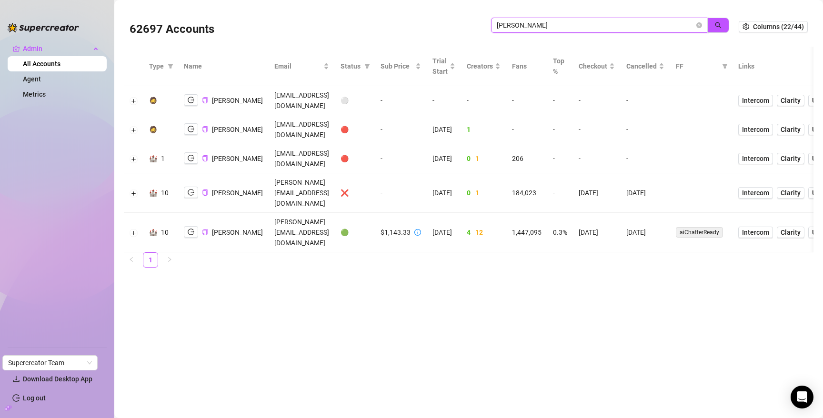
click at [625, 26] on input "david v" at bounding box center [595, 25] width 198 height 10
paste input "IcMaNYHV8PgUffp5wJq60evhRvu2"
click at [713, 25] on button "button" at bounding box center [718, 25] width 22 height 15
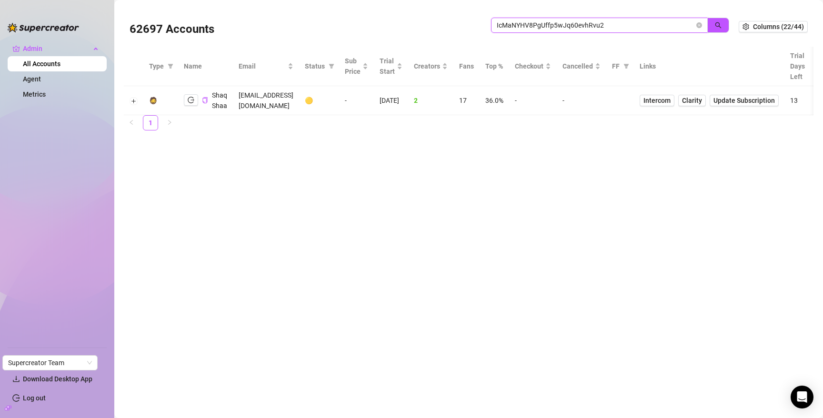
click at [637, 24] on input "IcMaNYHV8PgUffp5wJq60evhRvu2" at bounding box center [595, 25] width 198 height 10
paste input "jJMTGmEBaVSLhbFQ7SR0hBlxyMg"
click at [719, 28] on span "button" at bounding box center [717, 25] width 7 height 8
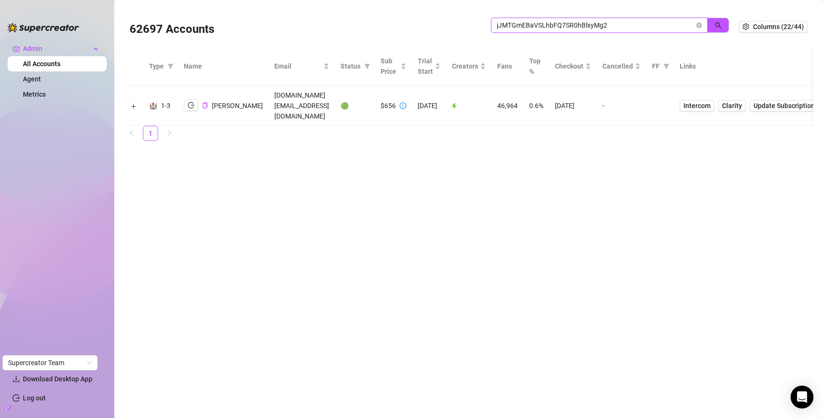
type input "jJMTGmEBaVSLhbFQ7SR0hBlxyMg2"
click at [188, 102] on icon "logout" at bounding box center [191, 105] width 7 height 7
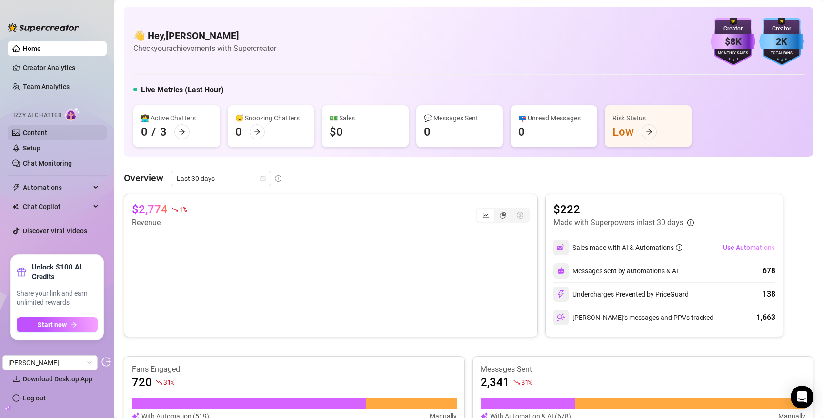
click at [47, 132] on link "Content" at bounding box center [35, 133] width 24 height 8
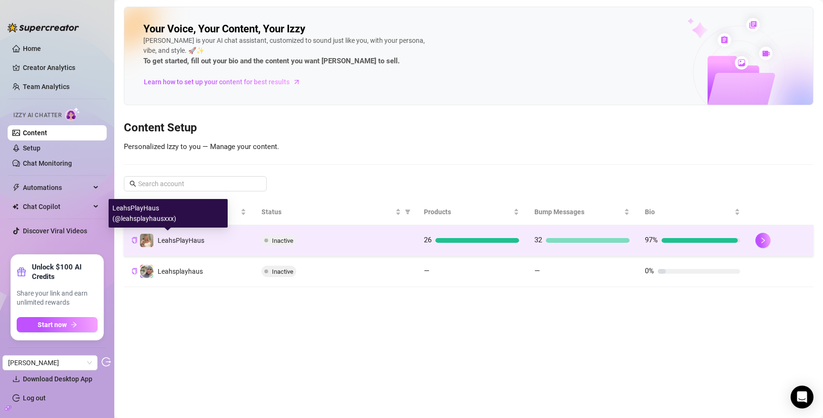
click at [194, 238] on span "LeahsPlayHaus" at bounding box center [181, 241] width 47 height 8
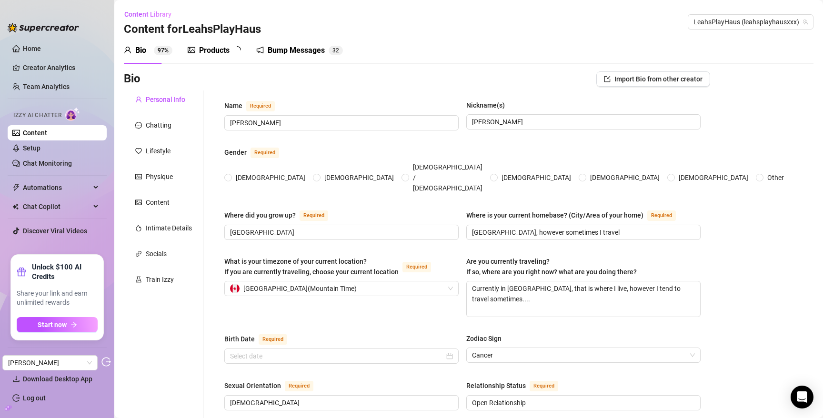
radio input "true"
type input "[DATE]"
click at [156, 117] on div "Chatting" at bounding box center [163, 125] width 79 height 18
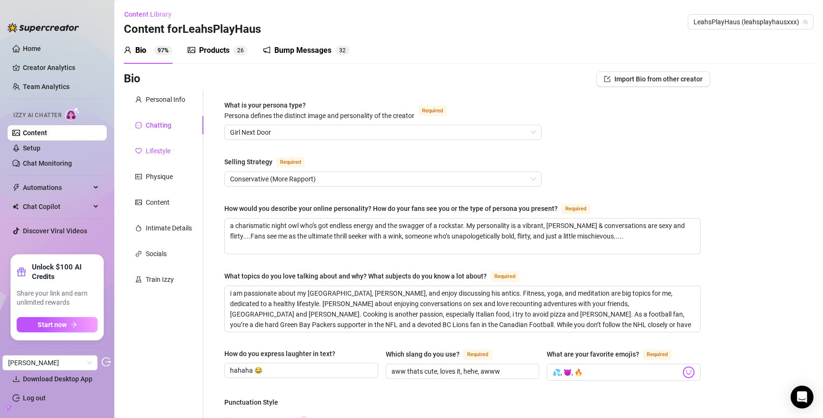
click at [164, 151] on div "Lifestyle" at bounding box center [158, 151] width 25 height 10
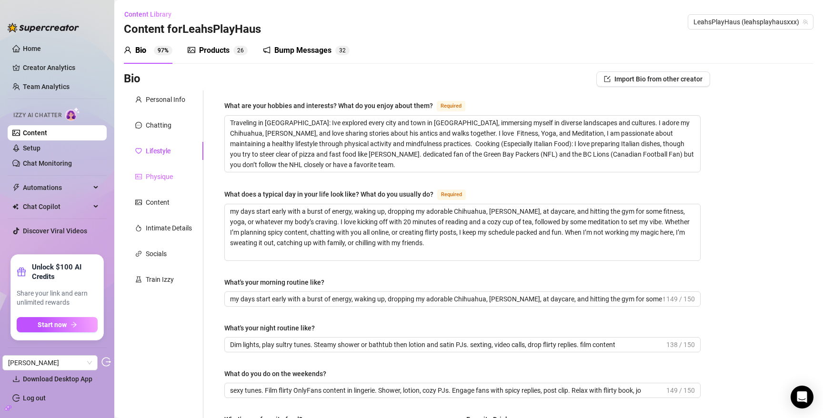
click at [164, 170] on div "Physique" at bounding box center [163, 177] width 79 height 18
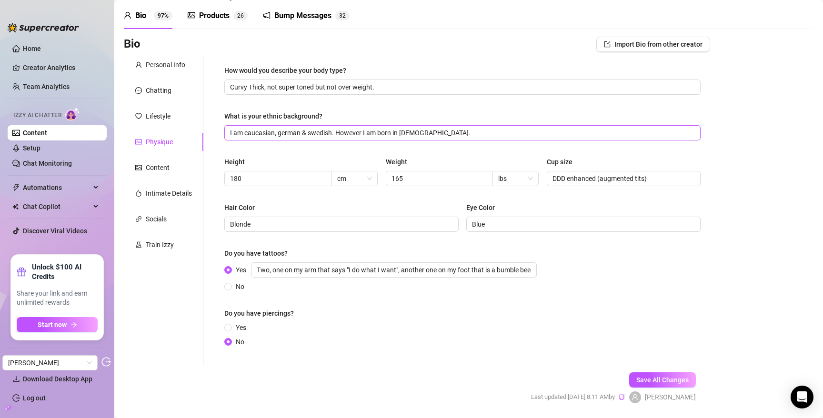
scroll to position [65, 0]
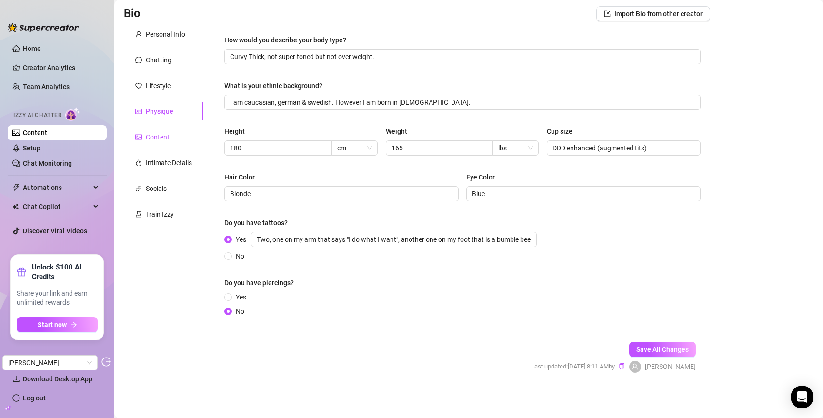
click at [157, 141] on div "Content" at bounding box center [158, 137] width 24 height 10
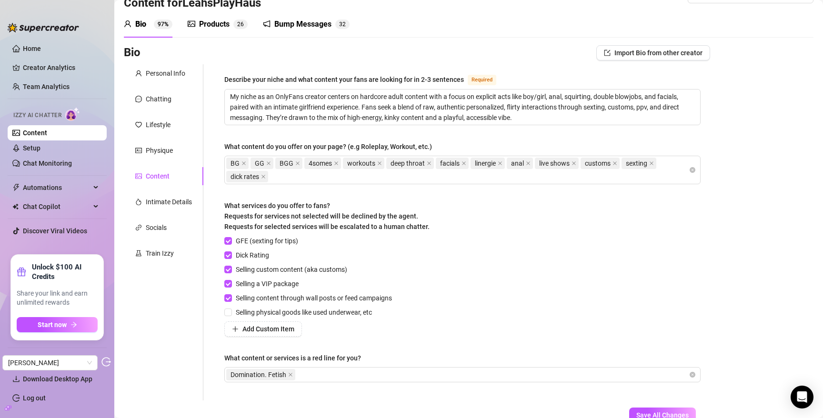
scroll to position [21, 0]
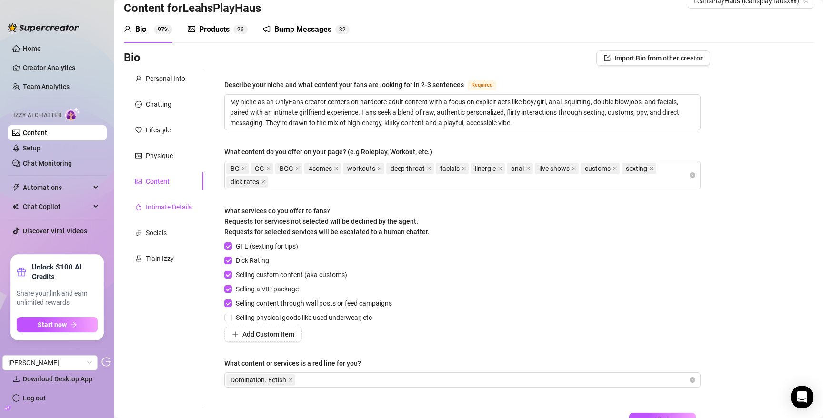
click at [163, 206] on div "Intimate Details" at bounding box center [169, 207] width 46 height 10
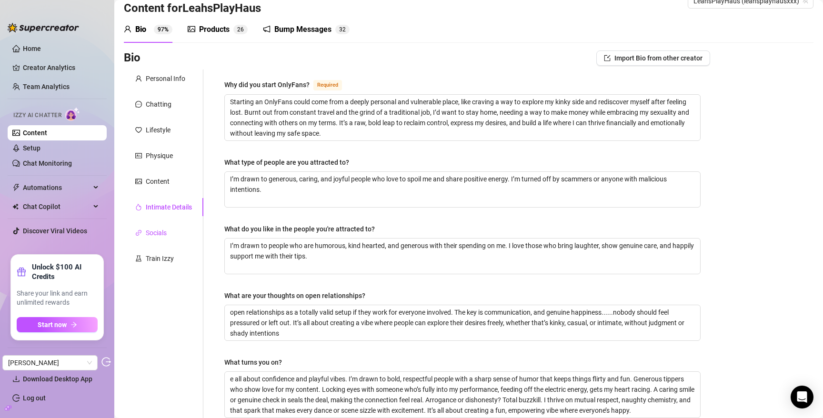
click at [156, 228] on div "Socials" at bounding box center [156, 233] width 21 height 10
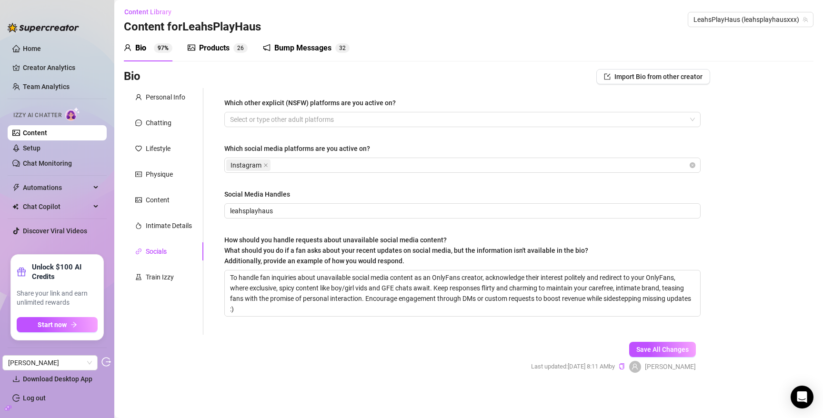
scroll to position [0, 0]
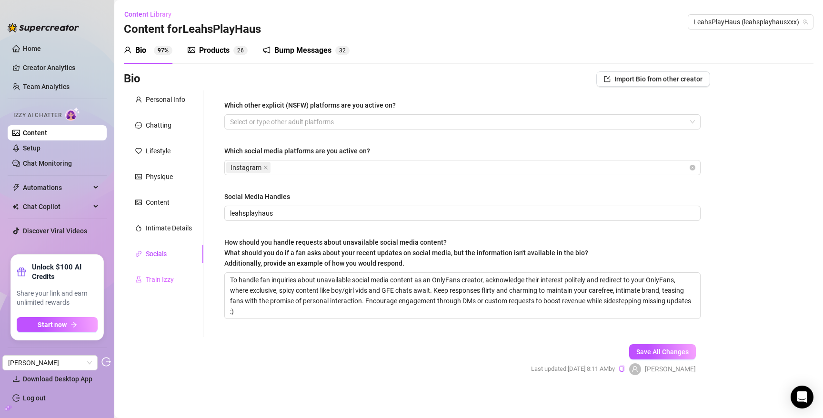
click at [161, 272] on div "Train Izzy" at bounding box center [163, 279] width 79 height 18
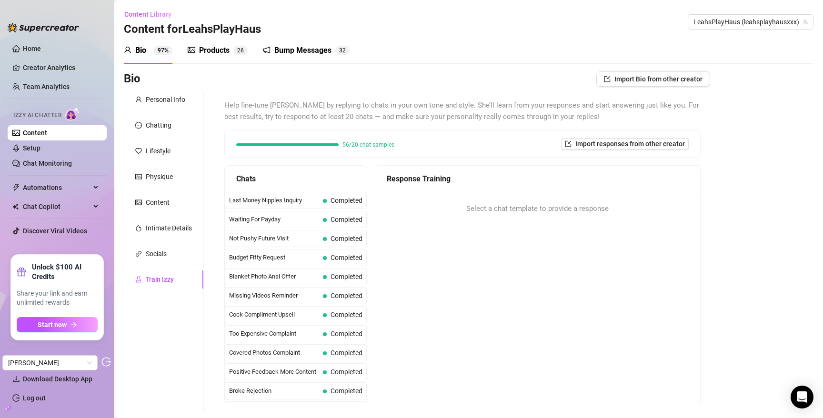
click at [228, 47] on div "Products" at bounding box center [214, 50] width 30 height 11
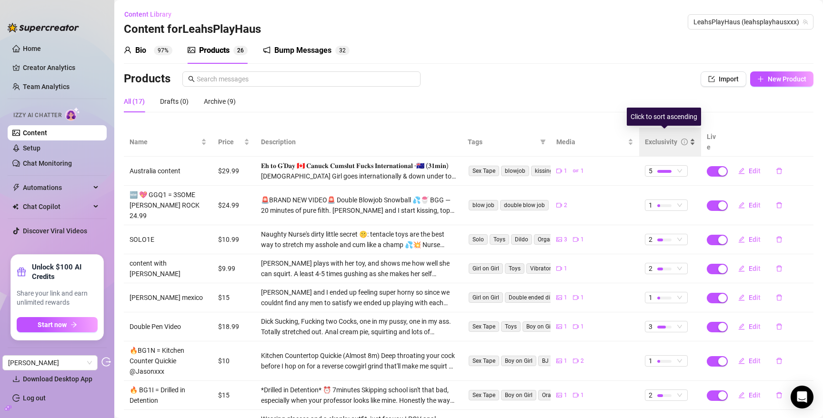
click at [653, 137] on div "Exclusivity" at bounding box center [660, 142] width 32 height 10
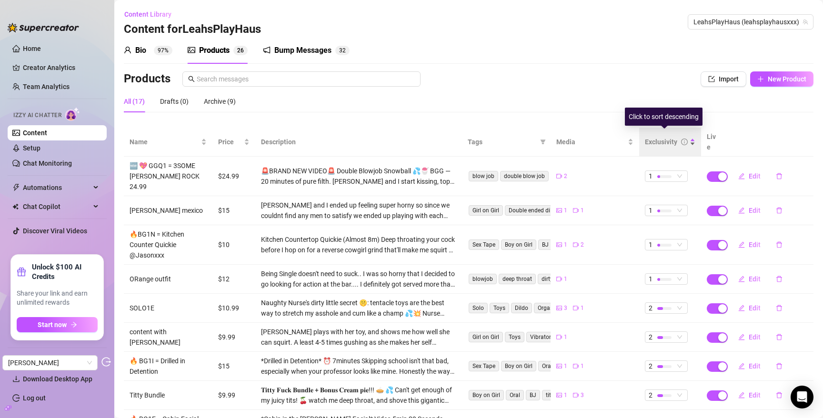
click at [653, 137] on div "Exclusivity" at bounding box center [660, 142] width 32 height 10
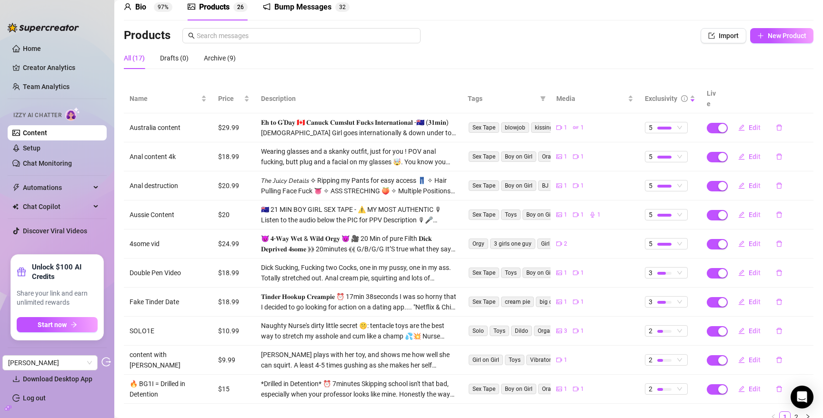
scroll to position [74, 0]
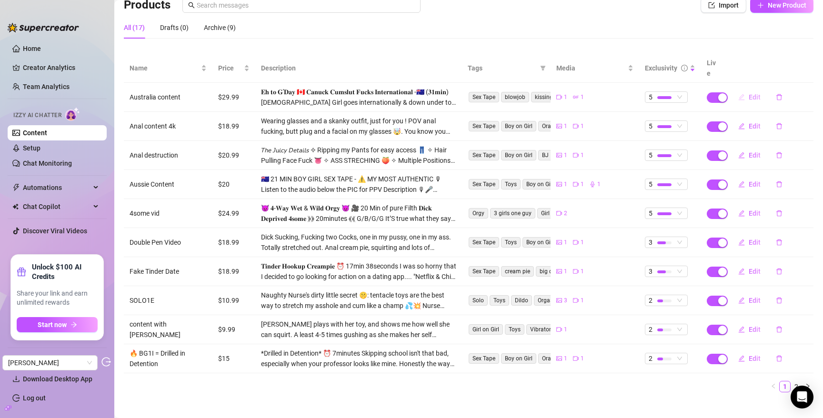
click at [748, 93] on span "Edit" at bounding box center [754, 97] width 12 height 8
type textarea "𝐄𝐡 𝐭𝐨 𝐆'𝐃𝐚𝐲 🇨🇦 𝐂𝐚𝐧𝐮𝐜𝐤 𝐂𝐮𝐦𝐬𝐥𝐮𝐭 𝐅𝐮𝐜𝐤𝐬 𝐈𝐧𝐭𝐞𝐫𝐧𝐚𝐭𝐢𝐨𝐧𝐚𝐥 -🇦🇺 (𝟑𝟏𝐦𝐢𝐧) Canadian Girl goe…"
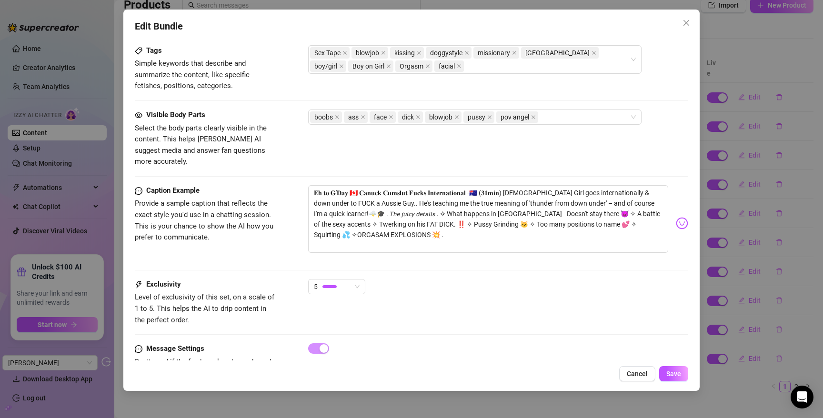
scroll to position [509, 0]
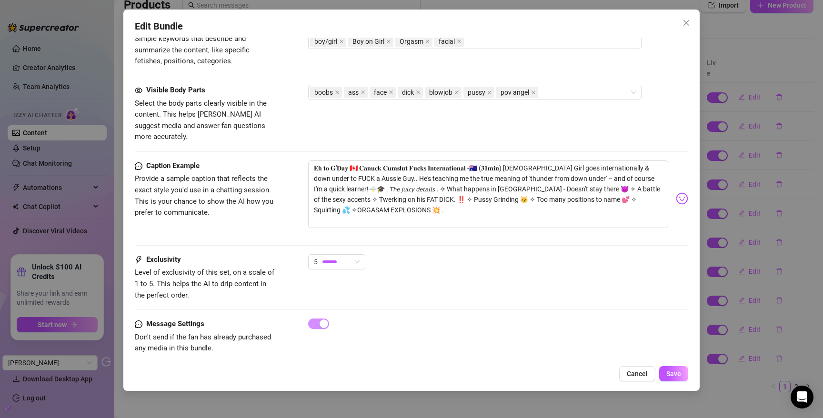
drag, startPoint x: 682, startPoint y: 21, endPoint x: 12, endPoint y: 130, distance: 679.0
click at [675, 19] on div "Edit Bundle Account LeahsPlayHaus (@leahsplayhausxxx) Name Name is for your int…" at bounding box center [411, 200] width 576 height 381
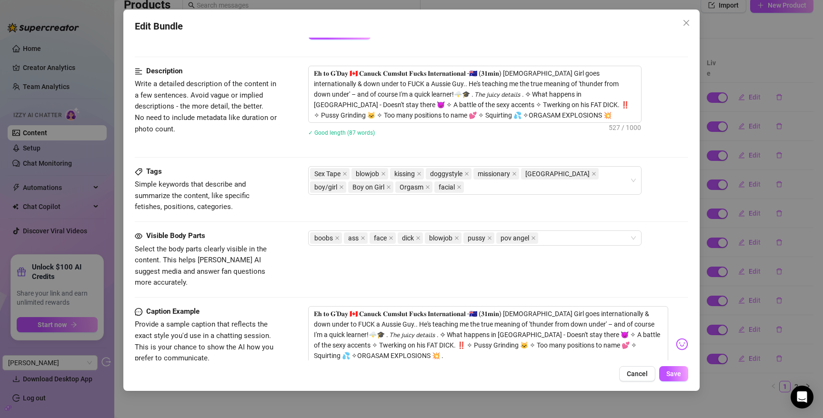
scroll to position [366, 0]
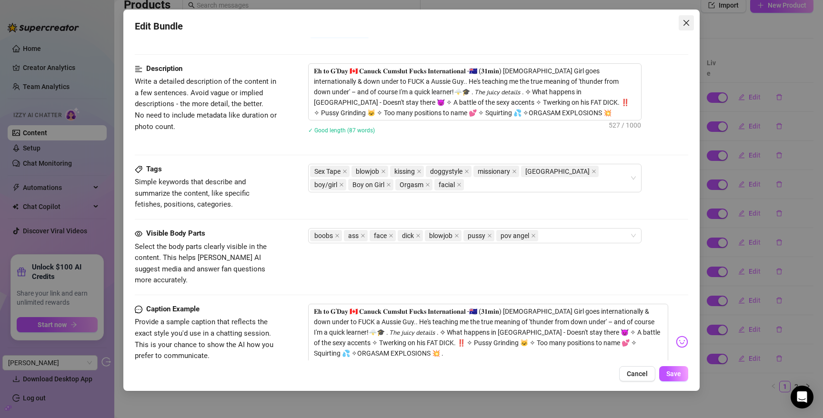
click at [688, 23] on icon "close" at bounding box center [686, 23] width 8 height 8
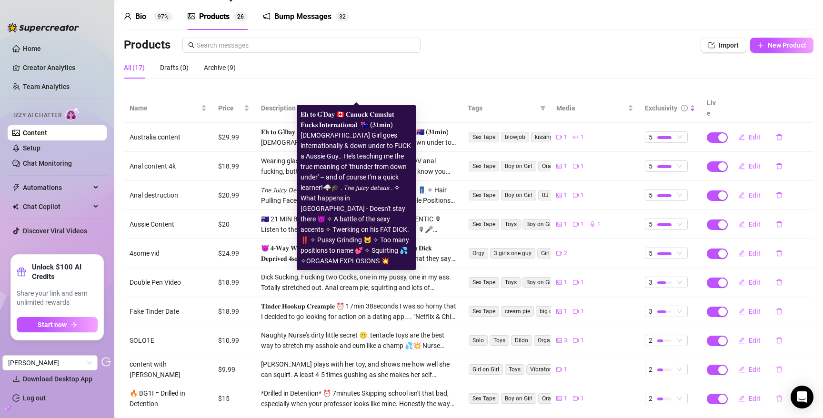
scroll to position [0, 0]
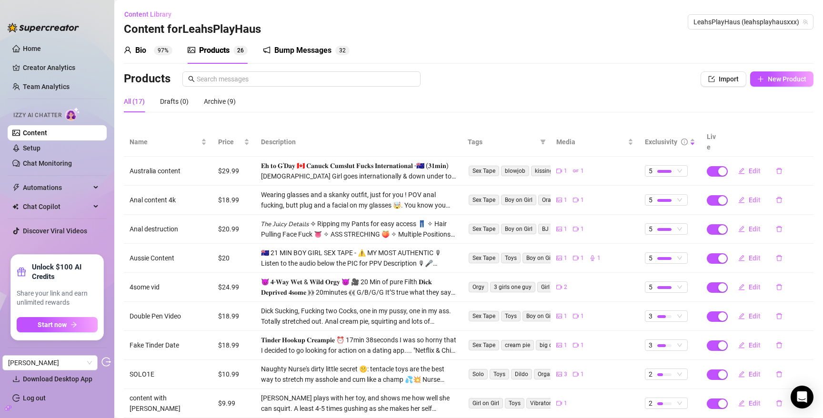
click at [298, 55] on div "Bump Messages" at bounding box center [302, 50] width 57 height 11
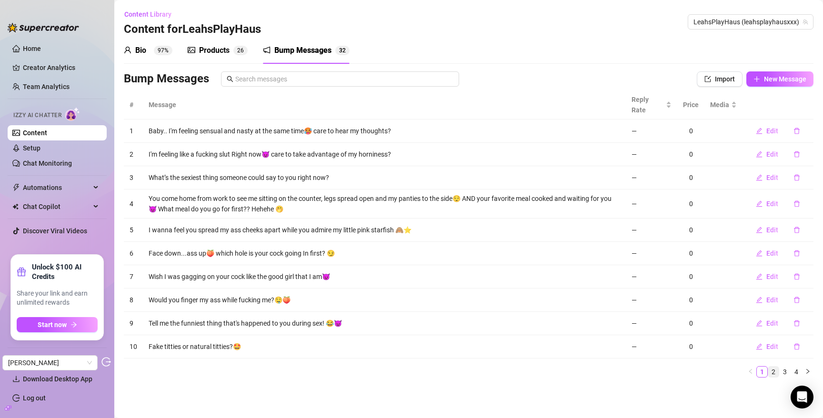
click at [775, 367] on link "2" at bounding box center [773, 372] width 10 height 10
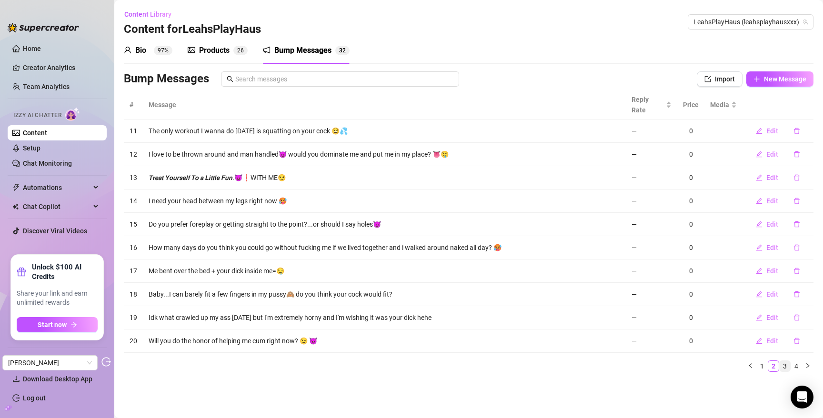
click at [787, 361] on link "3" at bounding box center [784, 366] width 10 height 10
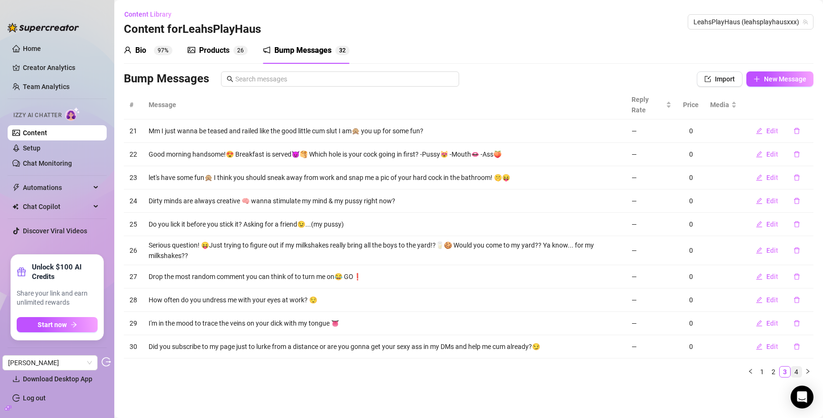
click at [793, 367] on link "4" at bounding box center [796, 372] width 10 height 10
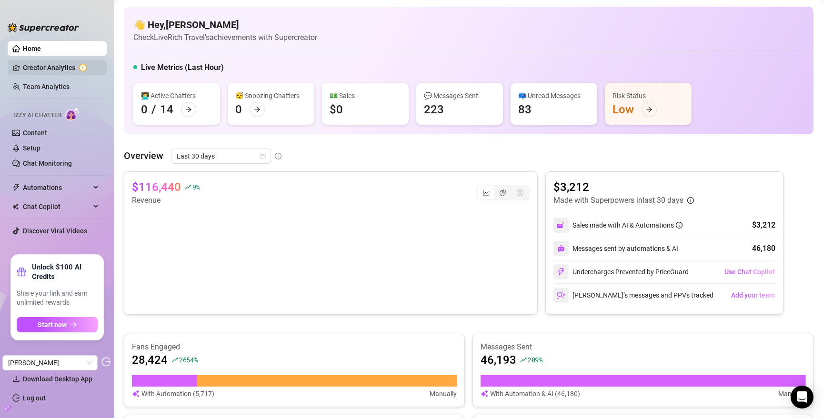
click at [51, 64] on link "Creator Analytics" at bounding box center [61, 67] width 76 height 15
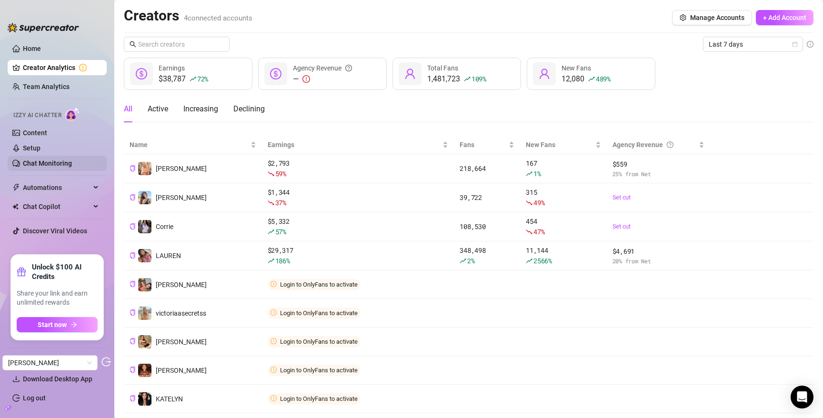
click at [56, 163] on link "Chat Monitoring" at bounding box center [47, 163] width 49 height 8
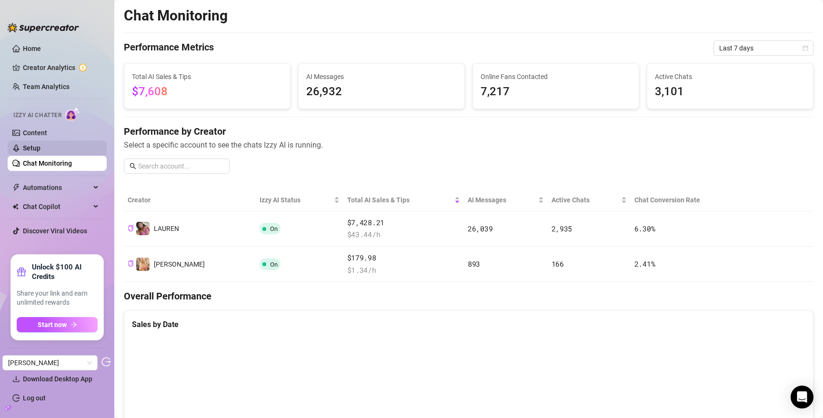
click at [38, 146] on link "Setup" at bounding box center [32, 148] width 18 height 8
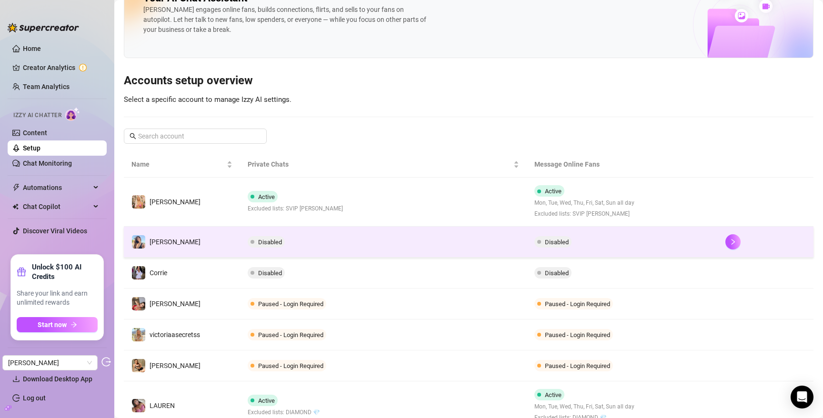
scroll to position [111, 0]
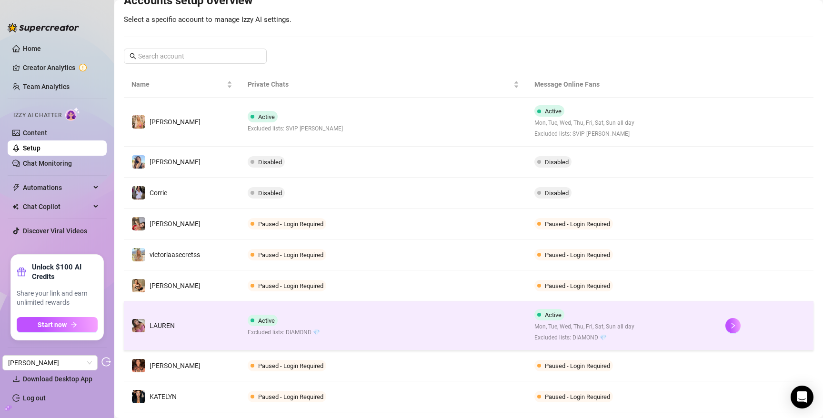
click at [212, 323] on td "️‍LAUREN" at bounding box center [182, 325] width 116 height 49
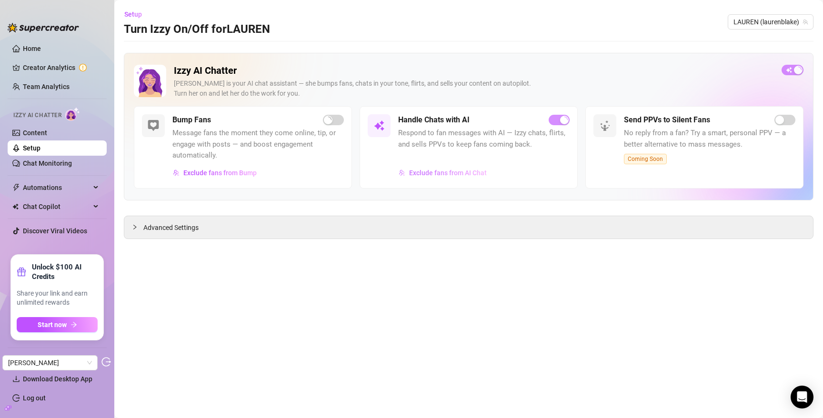
click at [441, 169] on span "Exclude fans from AI Chat" at bounding box center [448, 173] width 78 height 8
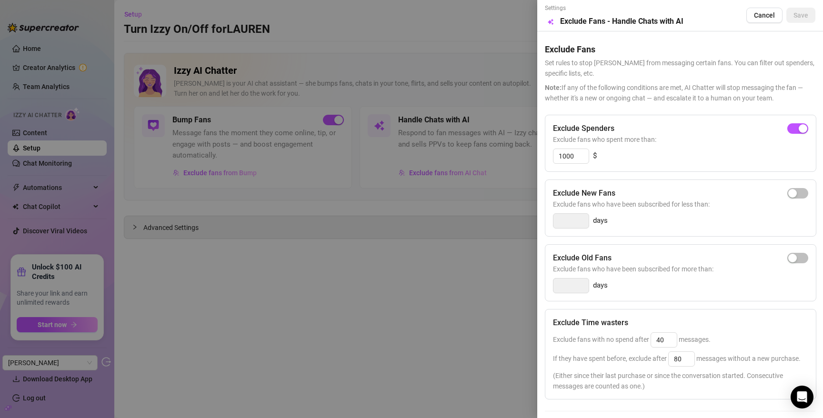
click at [391, 232] on div at bounding box center [411, 209] width 823 height 418
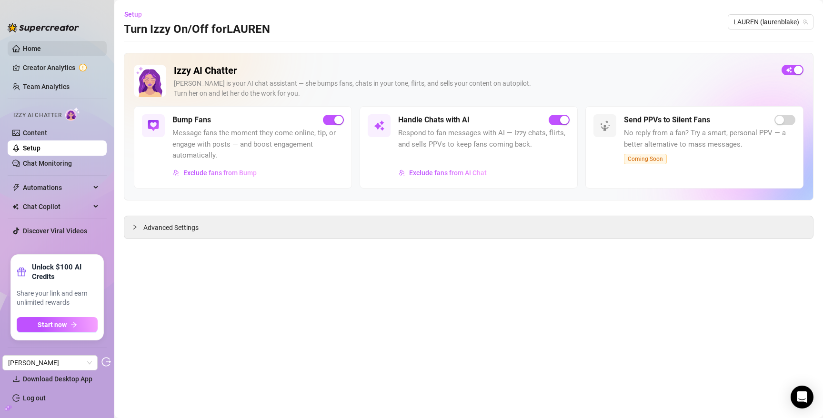
click at [29, 46] on link "Home" at bounding box center [32, 49] width 18 height 8
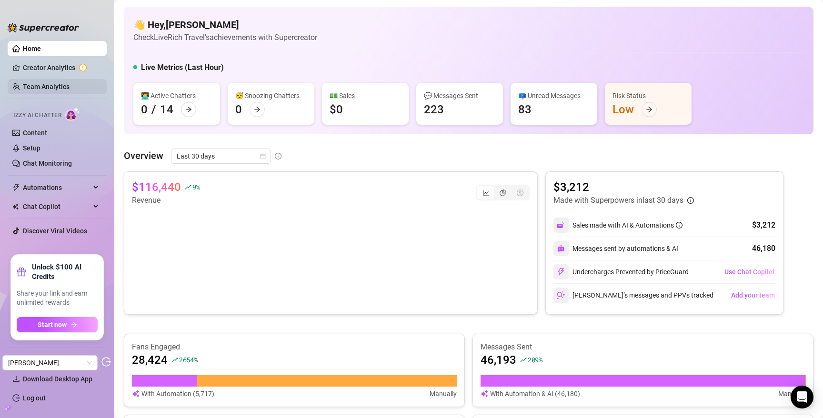
click at [51, 86] on link "Team Analytics" at bounding box center [46, 87] width 47 height 8
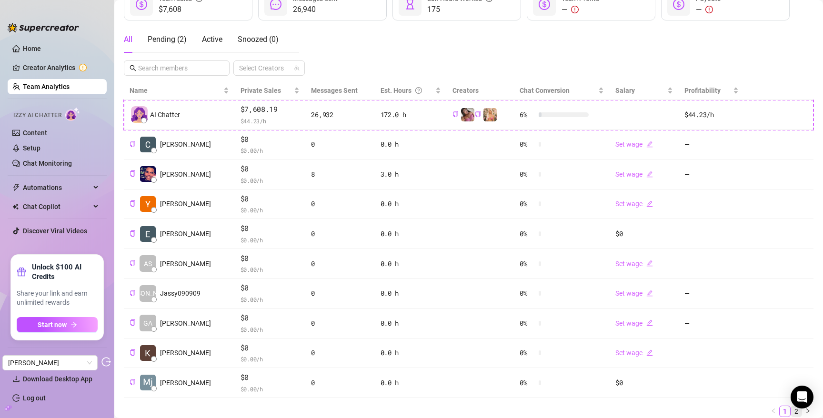
scroll to position [148, 0]
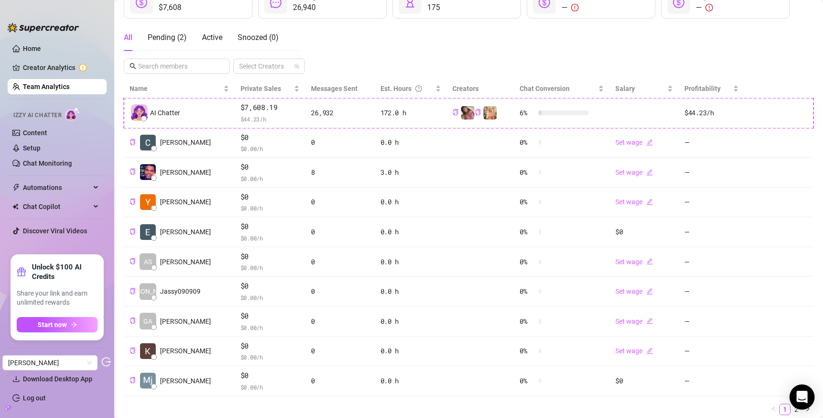
click at [790, 406] on body "Home Creator Analytics Team Analytics Izzy AI Chatter Content Setup Chat Monito…" at bounding box center [411, 209] width 823 height 418
click at [791, 410] on link "2" at bounding box center [796, 409] width 10 height 10
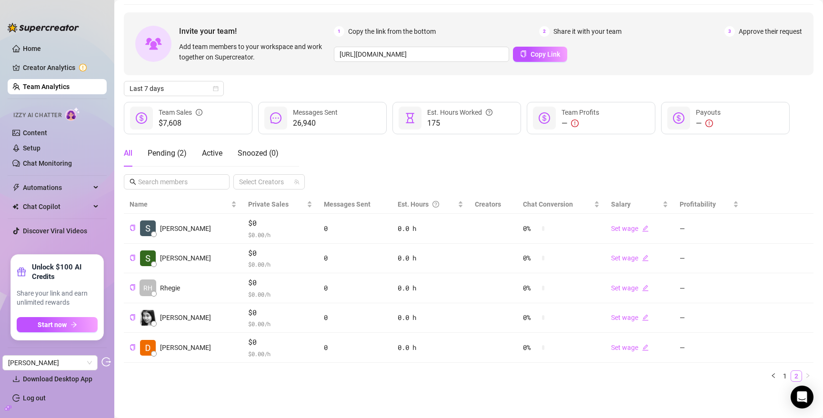
scroll to position [32, 0]
